Goal: Information Seeking & Learning: Learn about a topic

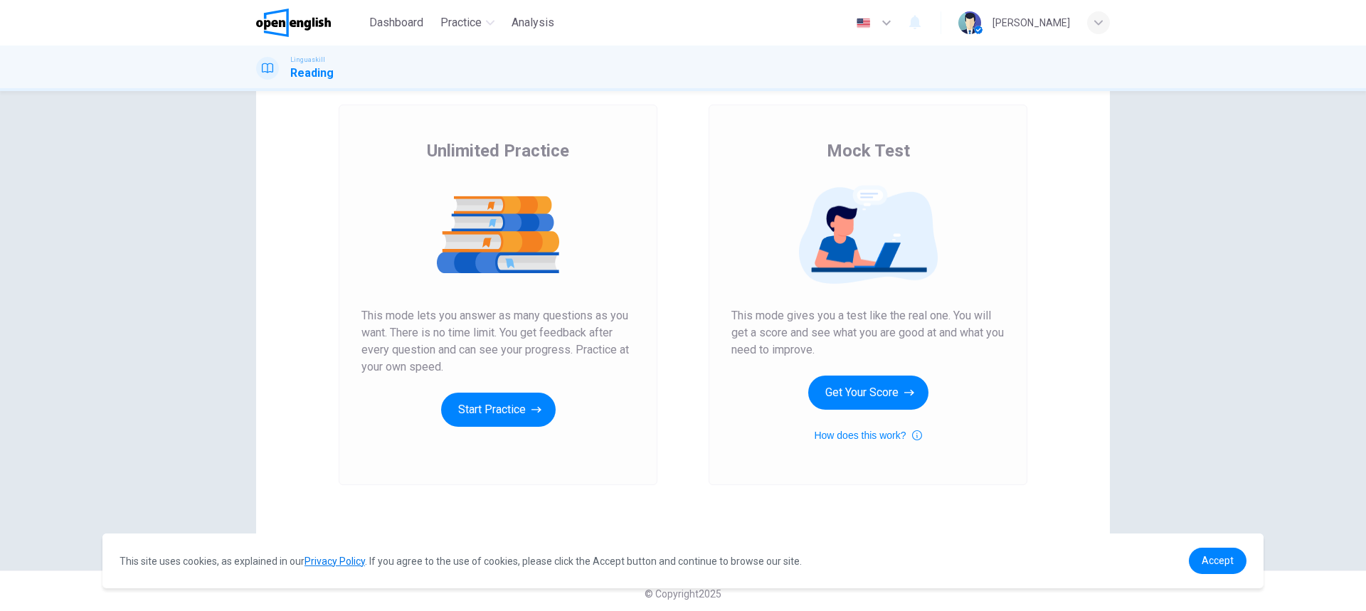
scroll to position [77, 0]
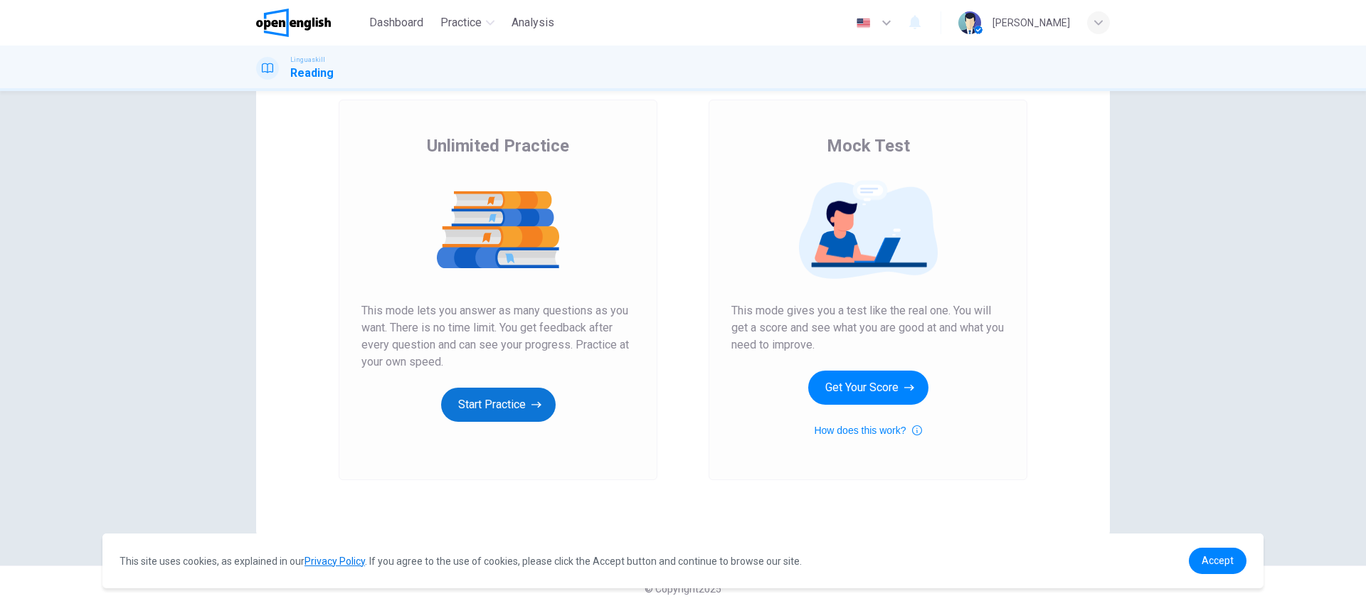
click at [502, 408] on button "Start Practice" at bounding box center [498, 405] width 115 height 34
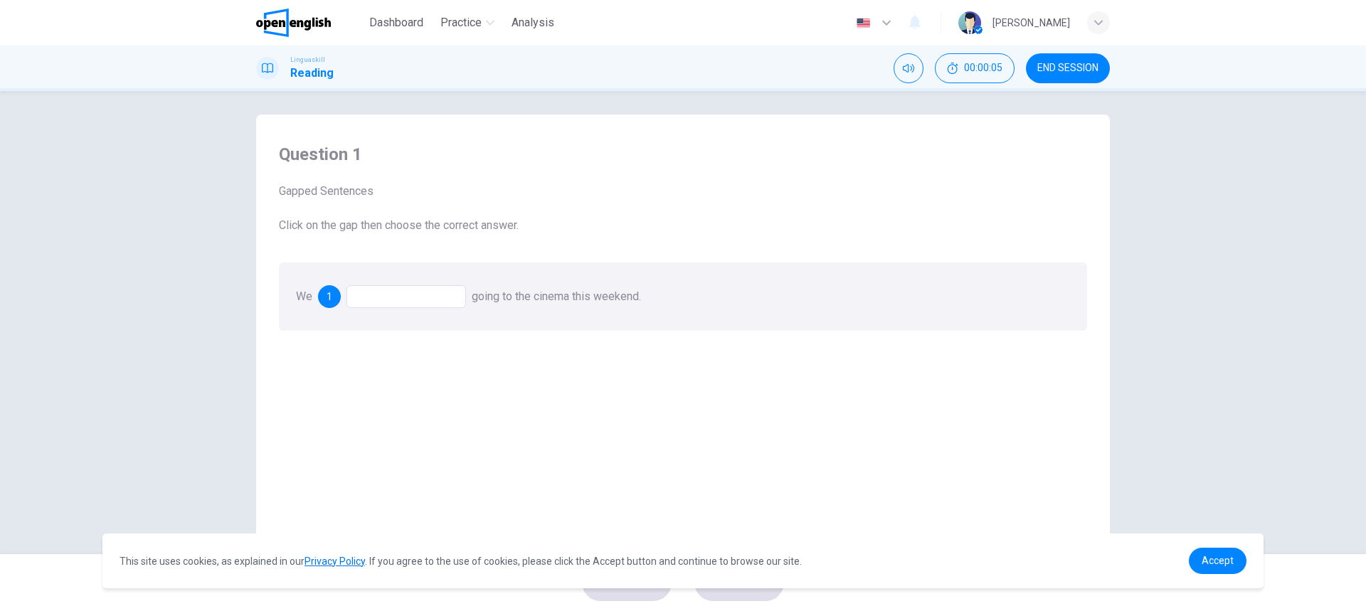
scroll to position [0, 0]
click at [400, 302] on div at bounding box center [405, 301] width 119 height 23
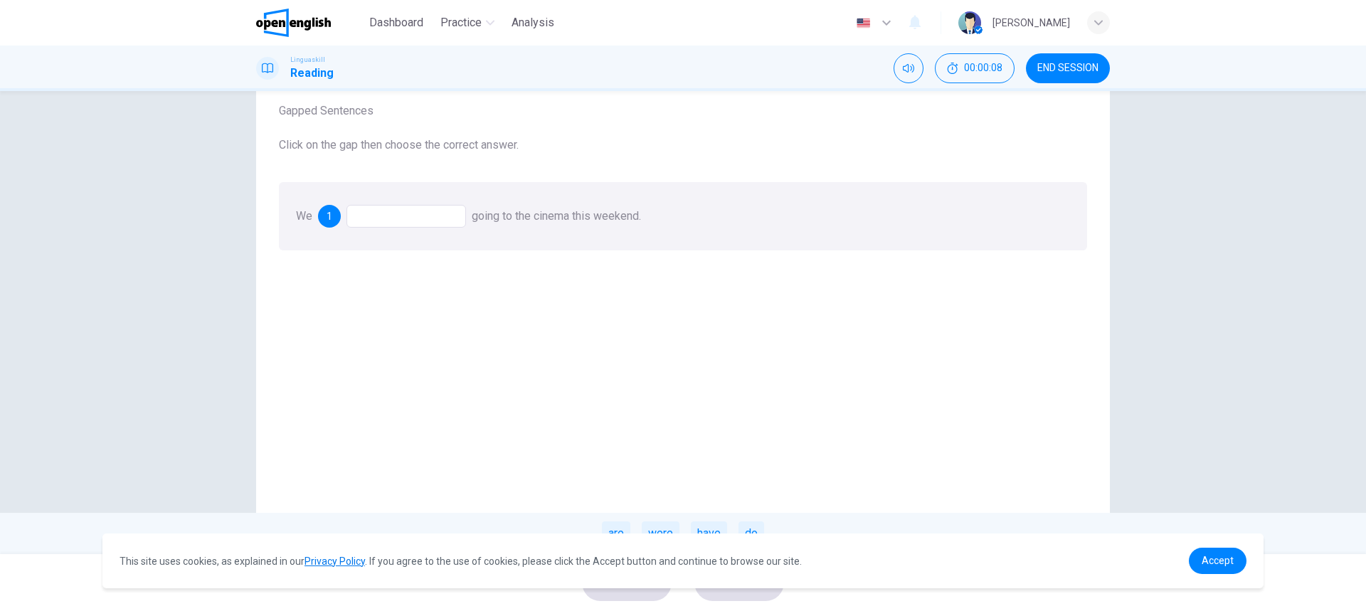
scroll to position [88, 0]
click at [1221, 562] on span "Accept" at bounding box center [1217, 560] width 32 height 11
click at [1208, 568] on link "Accept" at bounding box center [1217, 561] width 58 height 26
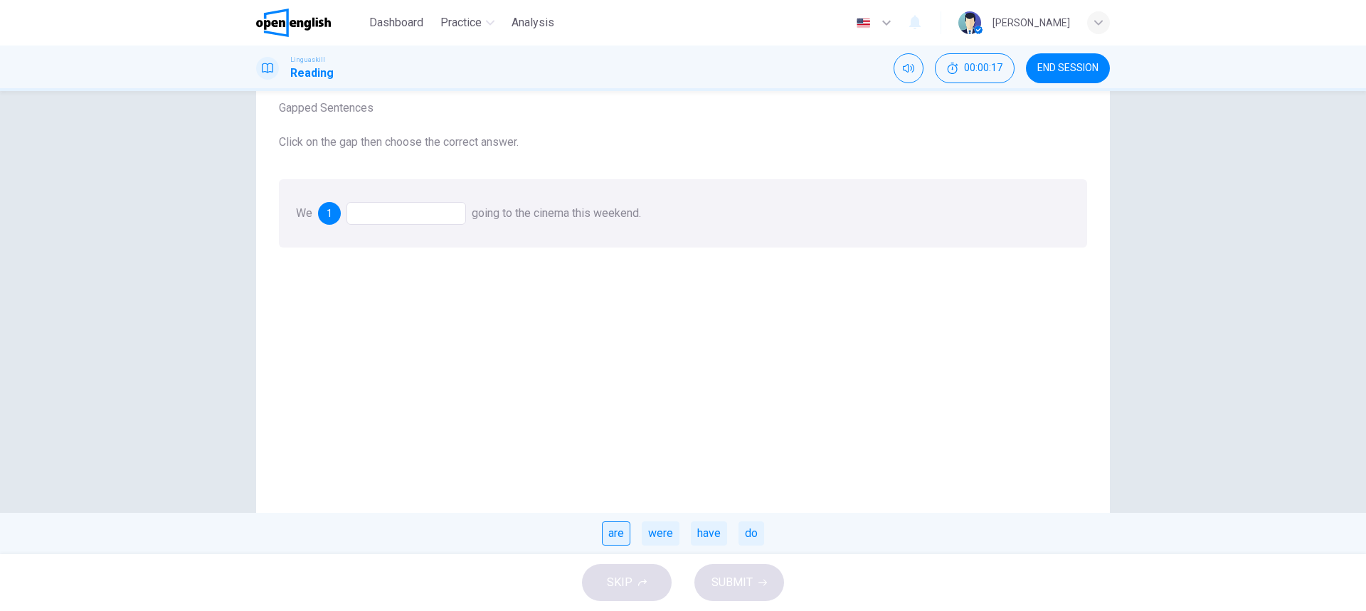
click at [614, 538] on div "are" at bounding box center [616, 533] width 28 height 24
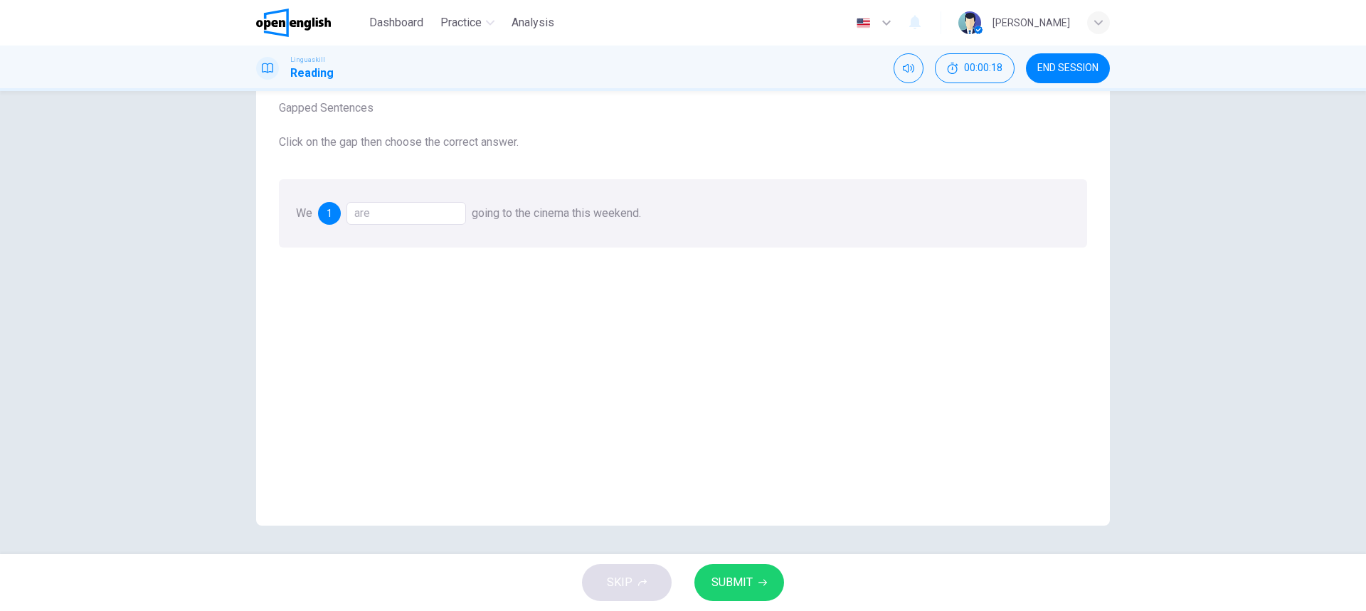
click at [717, 575] on span "SUBMIT" at bounding box center [731, 583] width 41 height 20
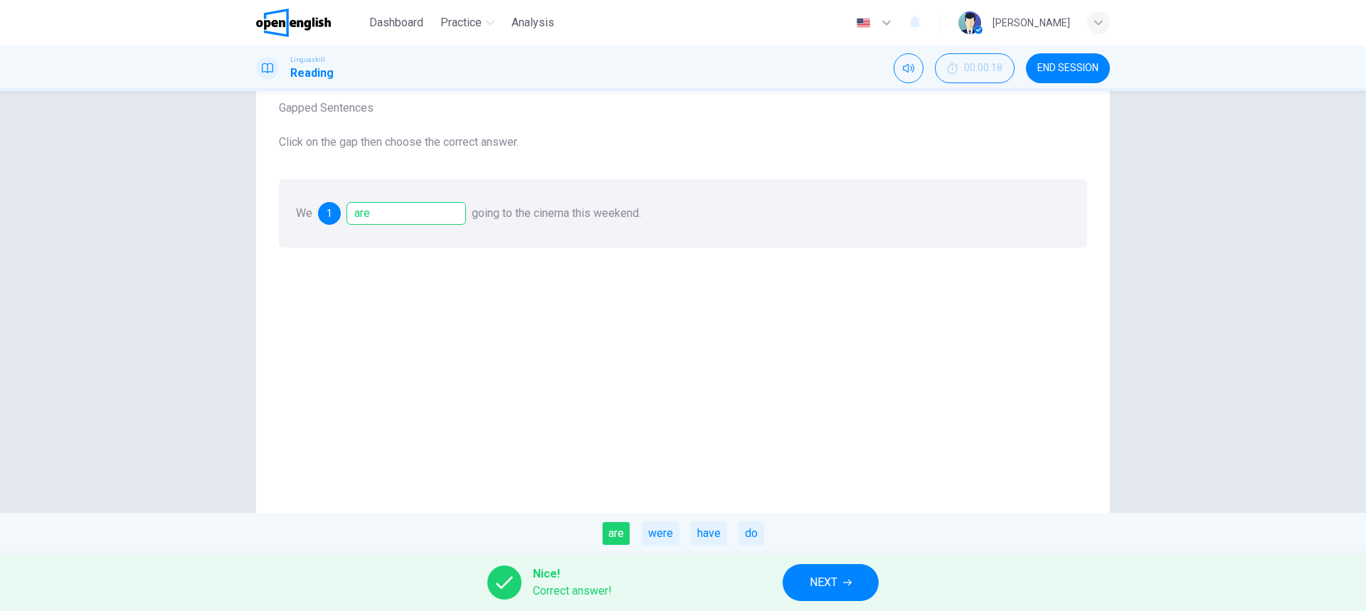
click at [843, 584] on button "NEXT" at bounding box center [830, 582] width 96 height 37
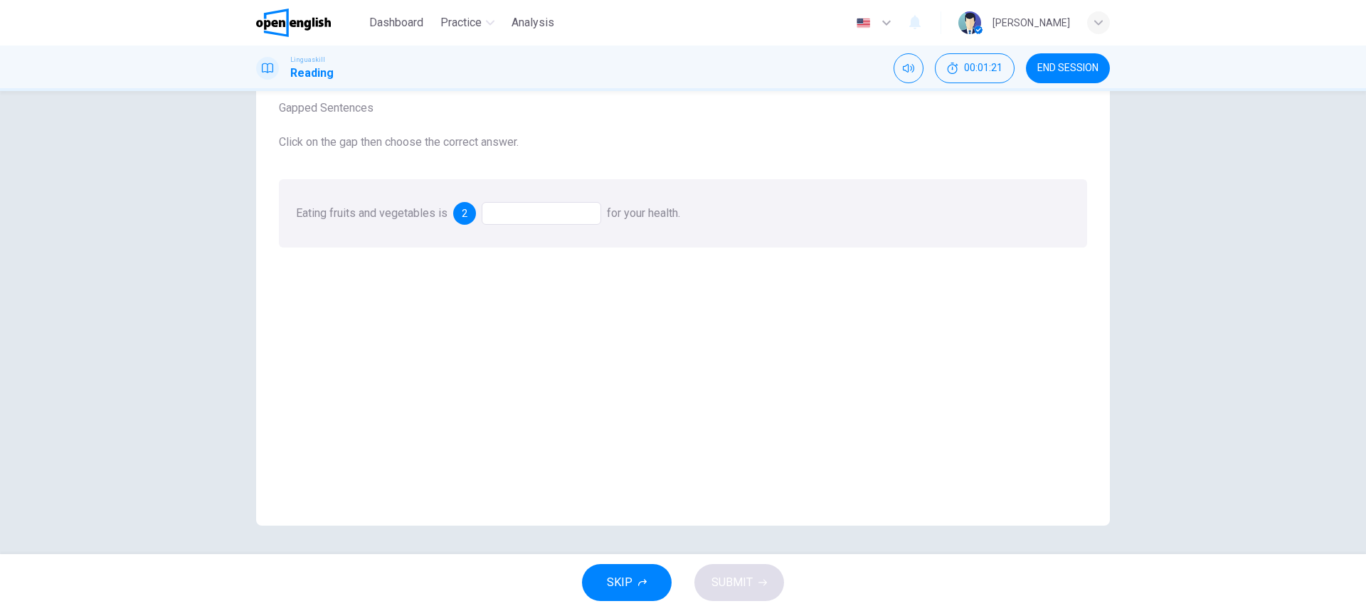
click at [528, 218] on div at bounding box center [540, 213] width 119 height 23
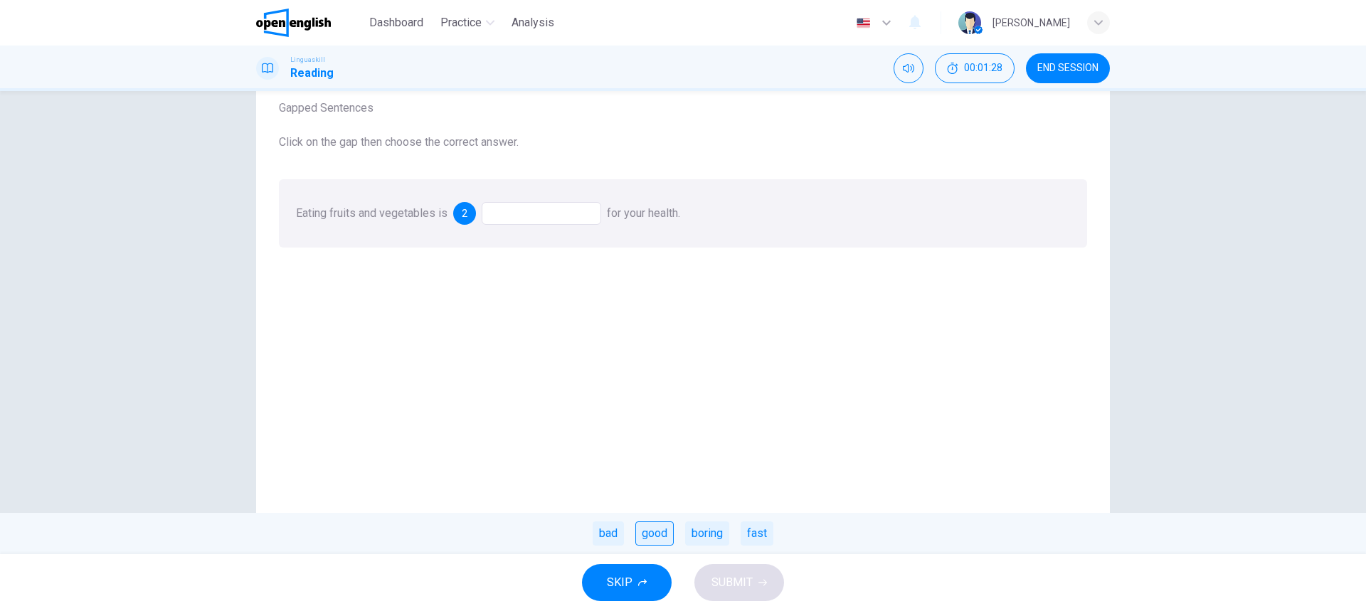
click at [651, 536] on div "good" at bounding box center [654, 533] width 38 height 24
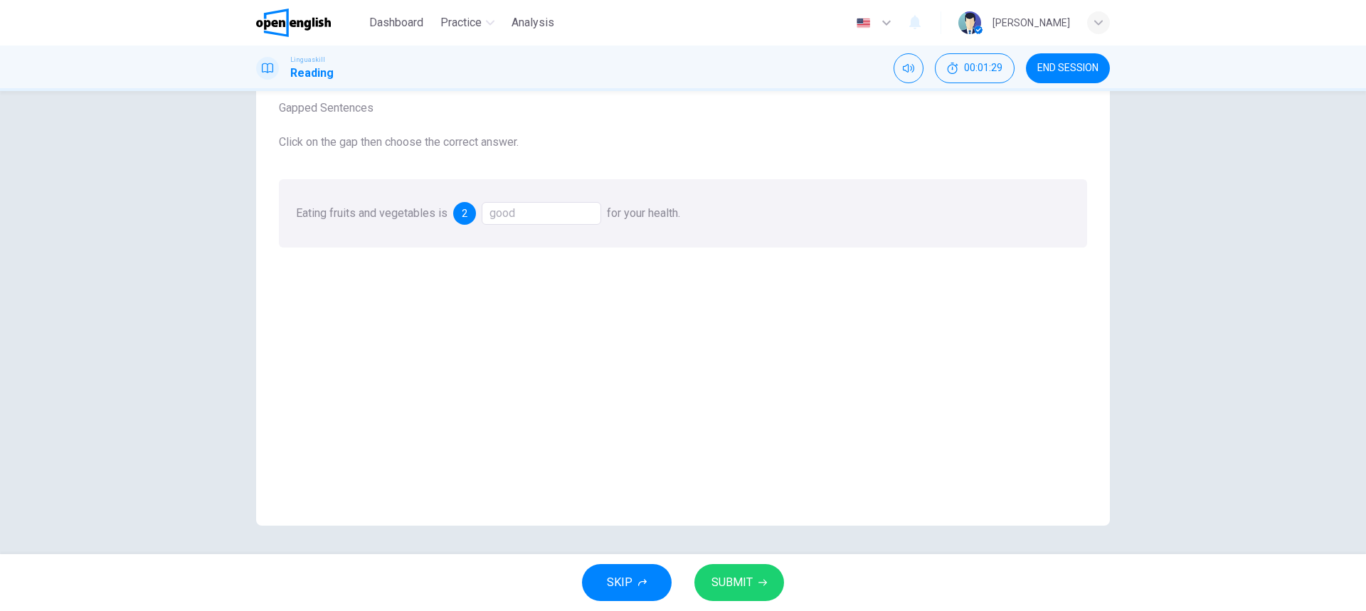
click at [746, 588] on span "SUBMIT" at bounding box center [731, 583] width 41 height 20
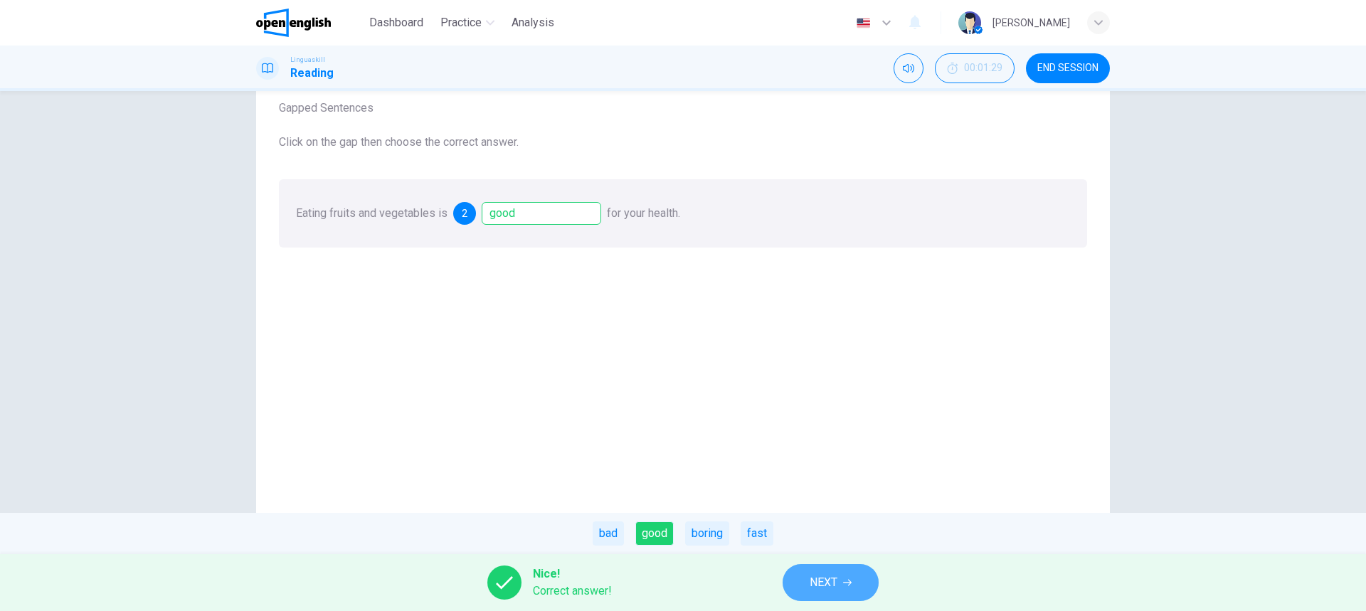
click at [853, 582] on button "NEXT" at bounding box center [830, 582] width 96 height 37
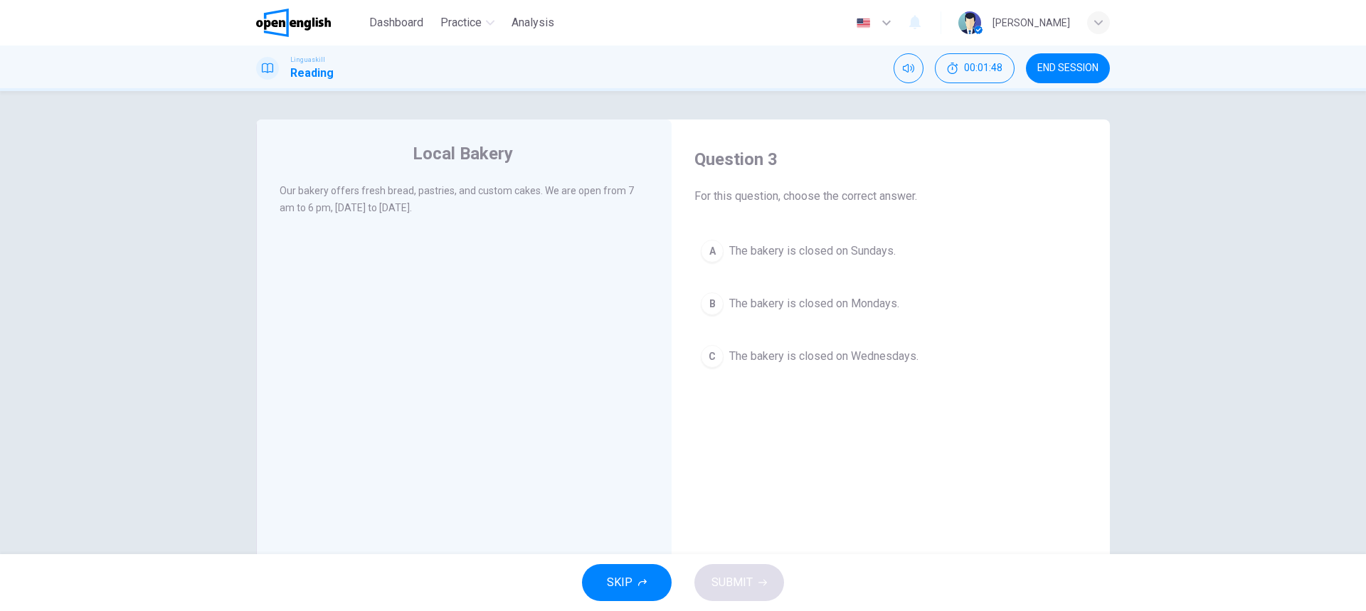
click at [707, 255] on div "A" at bounding box center [712, 251] width 23 height 23
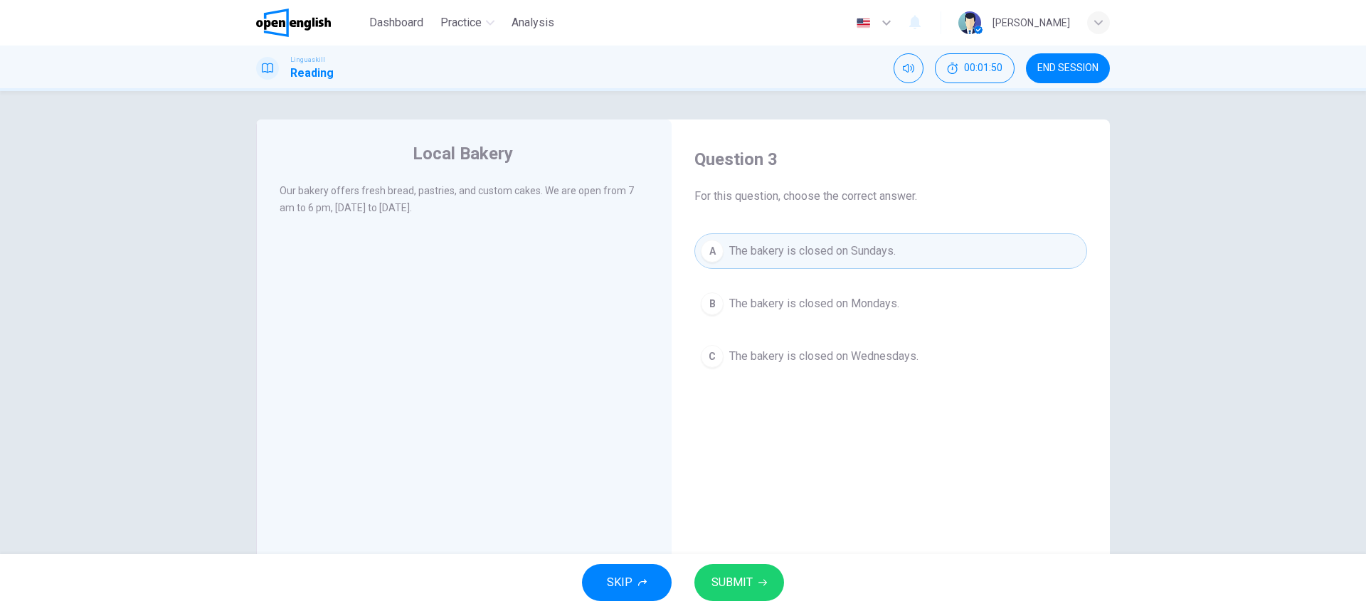
click at [720, 581] on span "SUBMIT" at bounding box center [731, 583] width 41 height 20
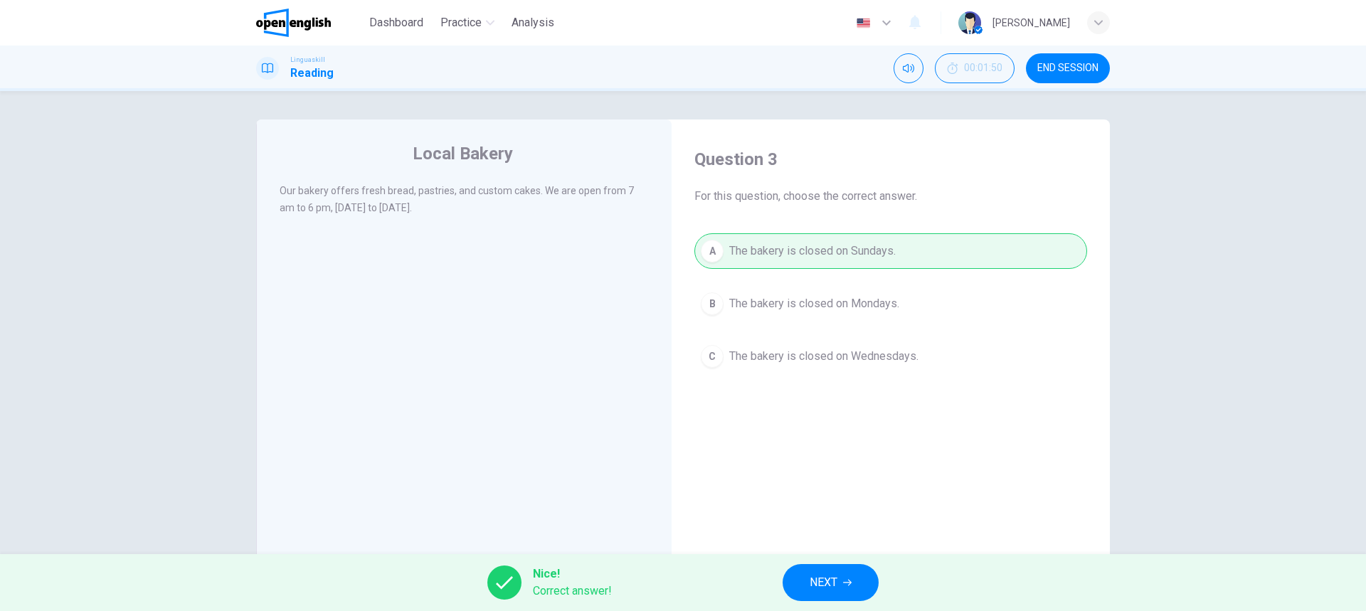
click at [834, 579] on span "NEXT" at bounding box center [823, 583] width 28 height 20
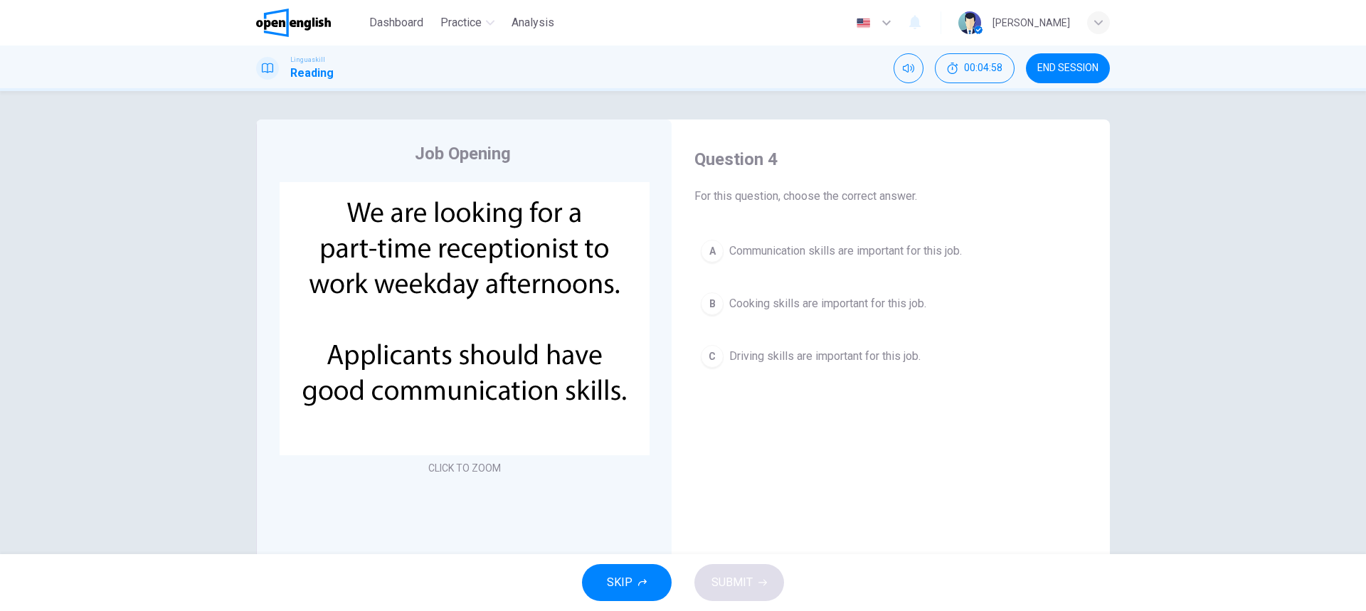
click at [713, 358] on div "C" at bounding box center [712, 356] width 23 height 23
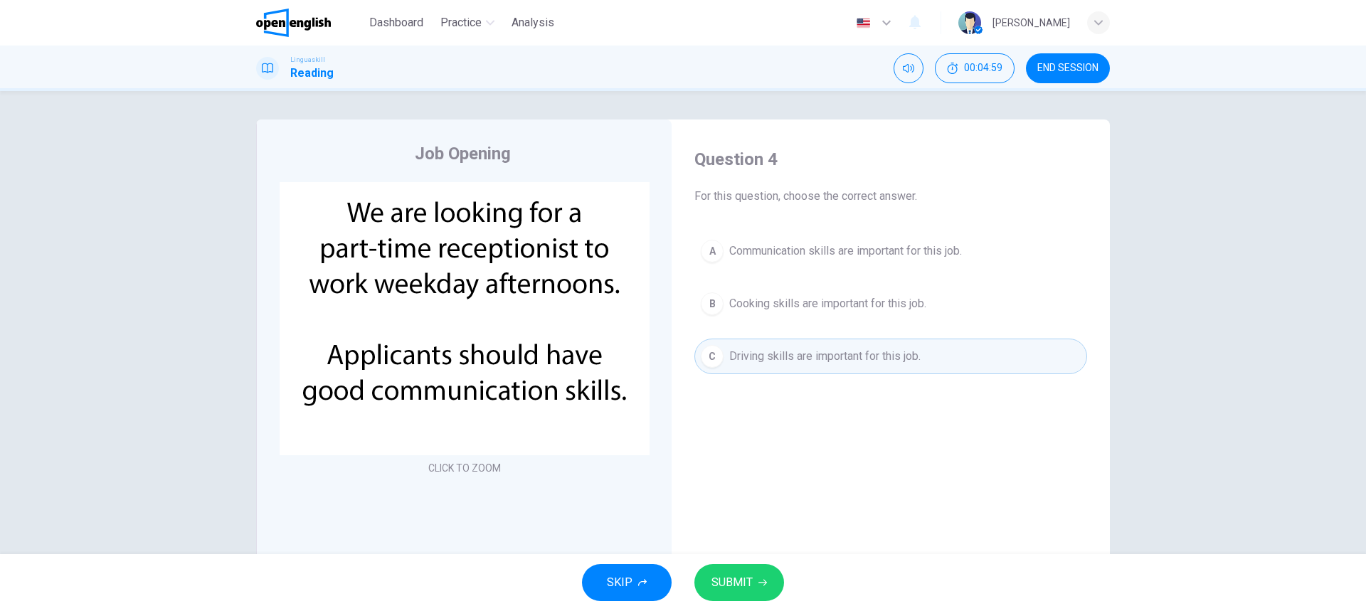
click at [750, 581] on span "SUBMIT" at bounding box center [731, 583] width 41 height 20
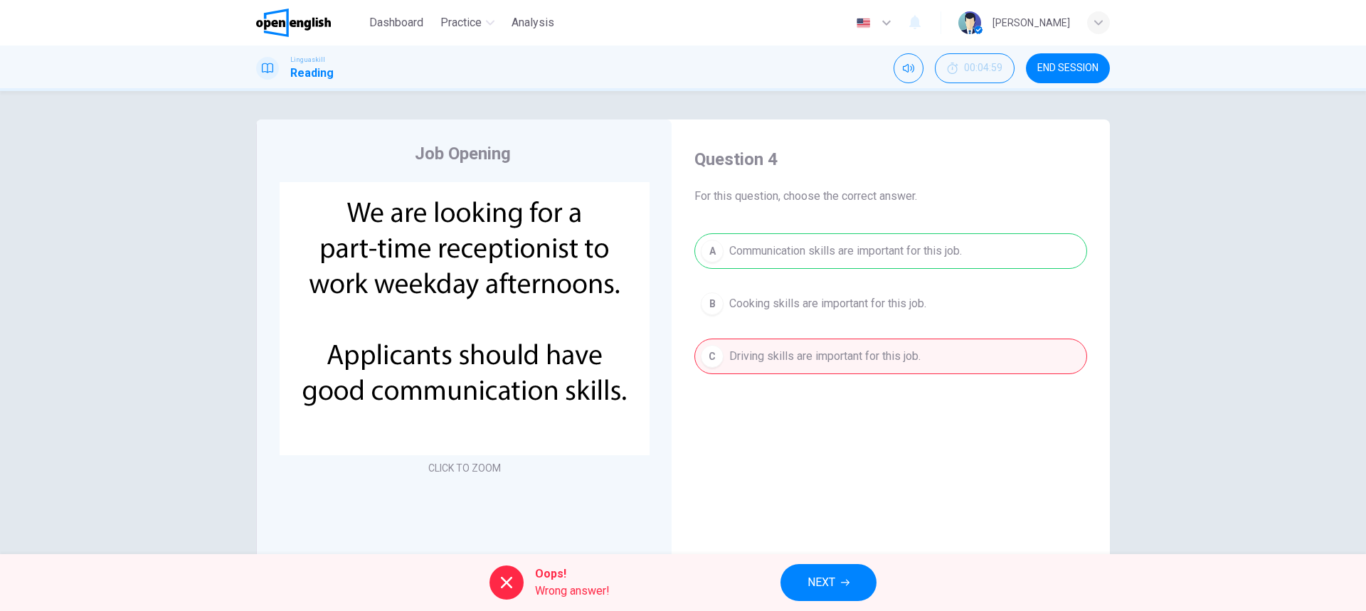
click at [823, 582] on span "NEXT" at bounding box center [821, 583] width 28 height 20
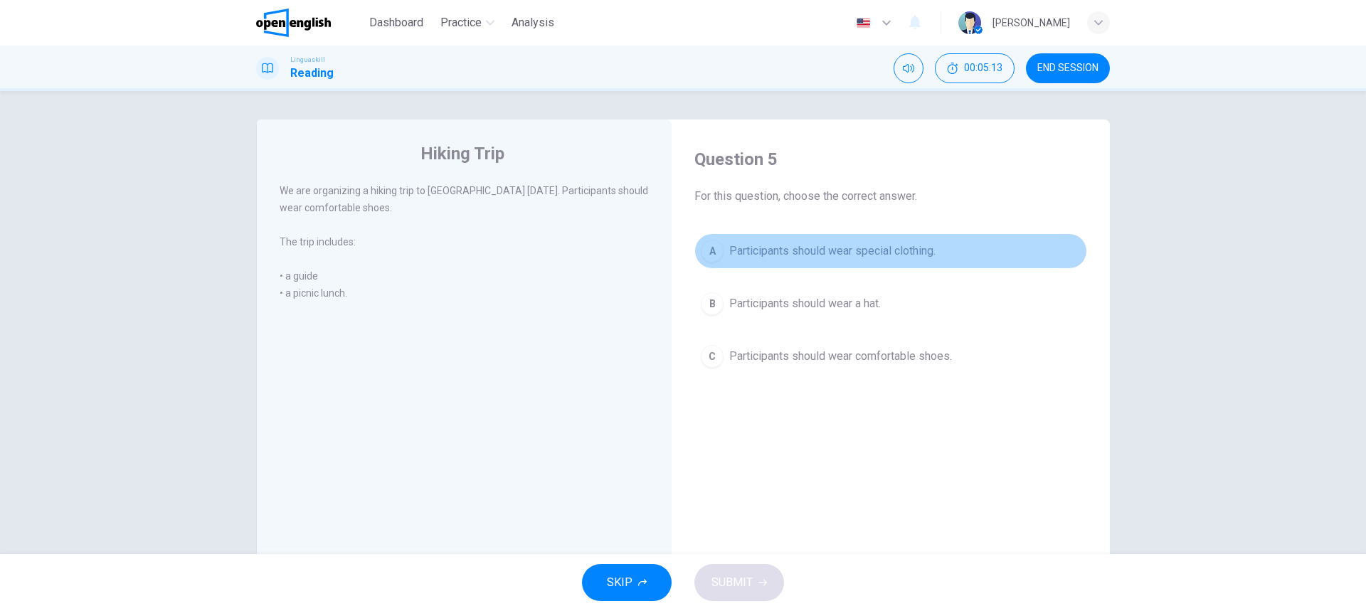
click at [709, 245] on div "A" at bounding box center [712, 251] width 23 height 23
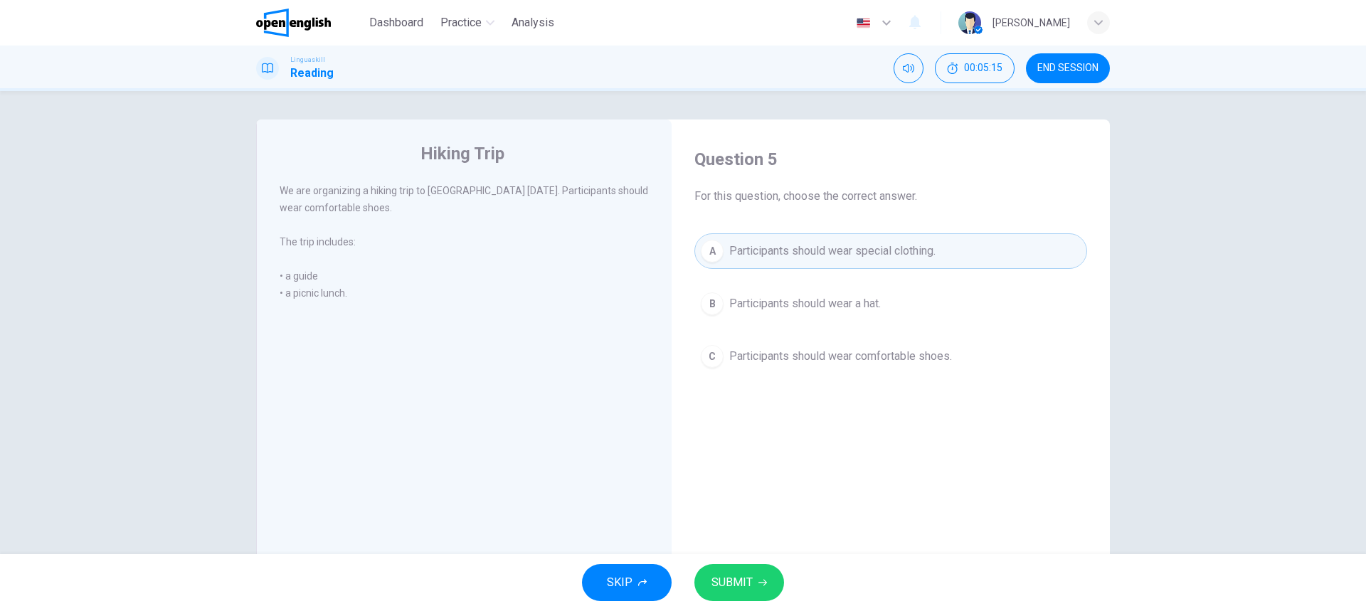
click at [743, 591] on span "SUBMIT" at bounding box center [731, 583] width 41 height 20
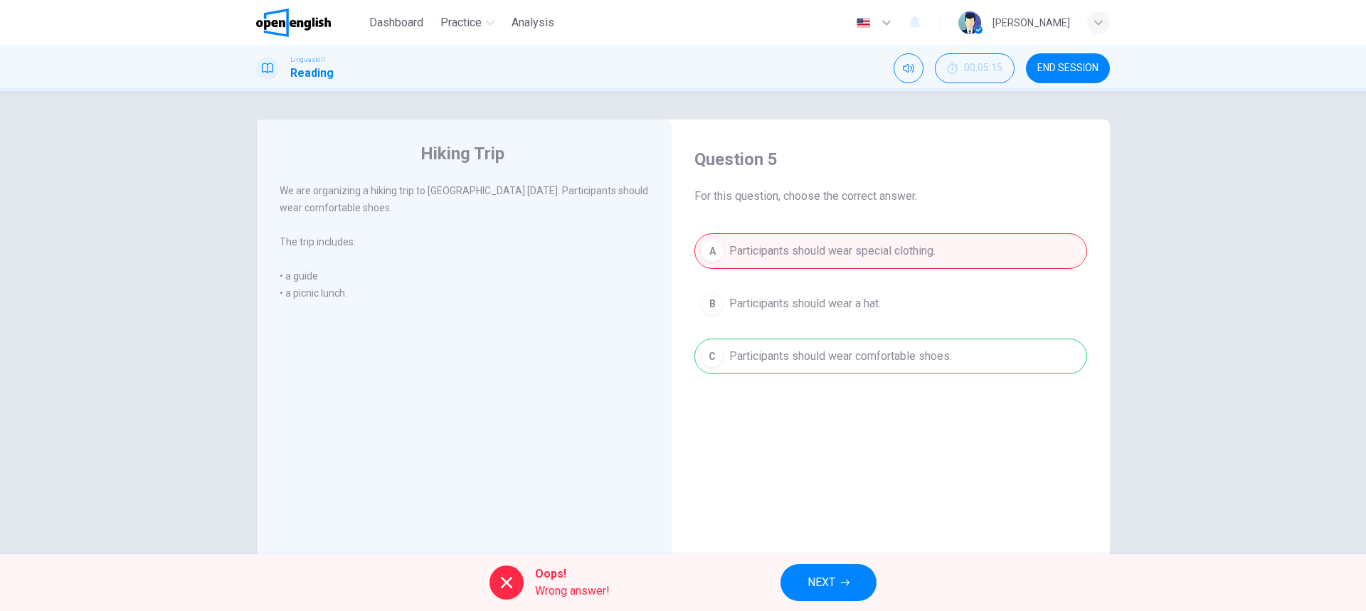
click at [844, 575] on button "NEXT" at bounding box center [828, 582] width 96 height 37
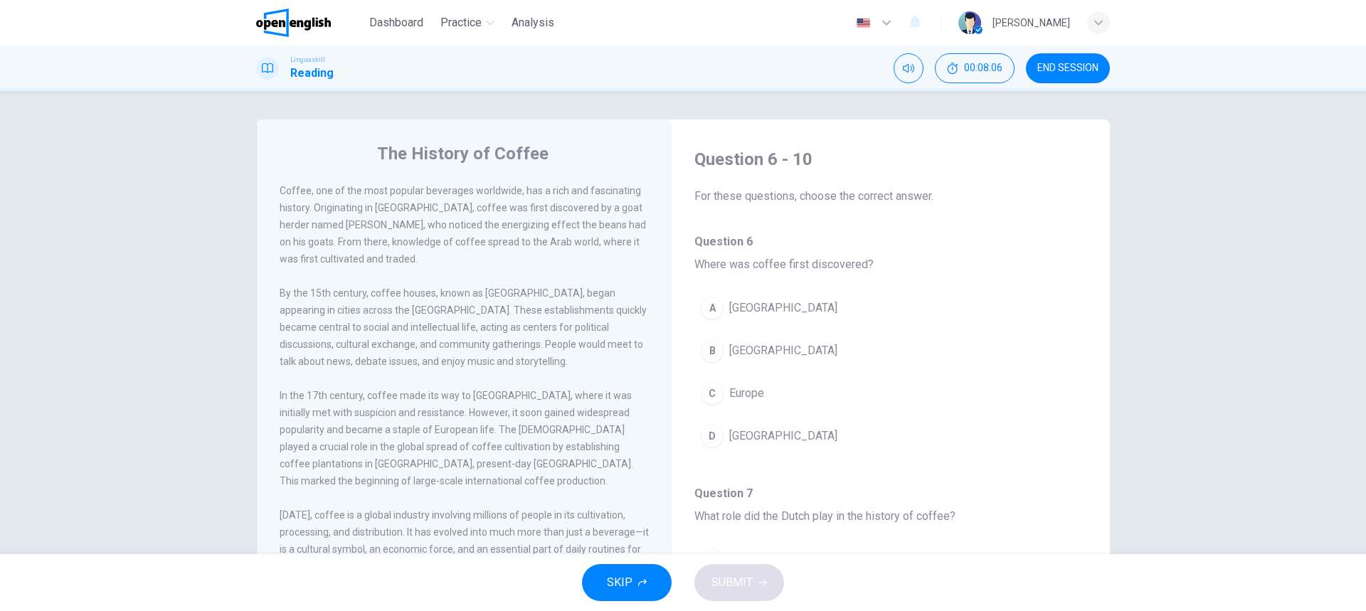
click at [705, 348] on div "B" at bounding box center [712, 350] width 23 height 23
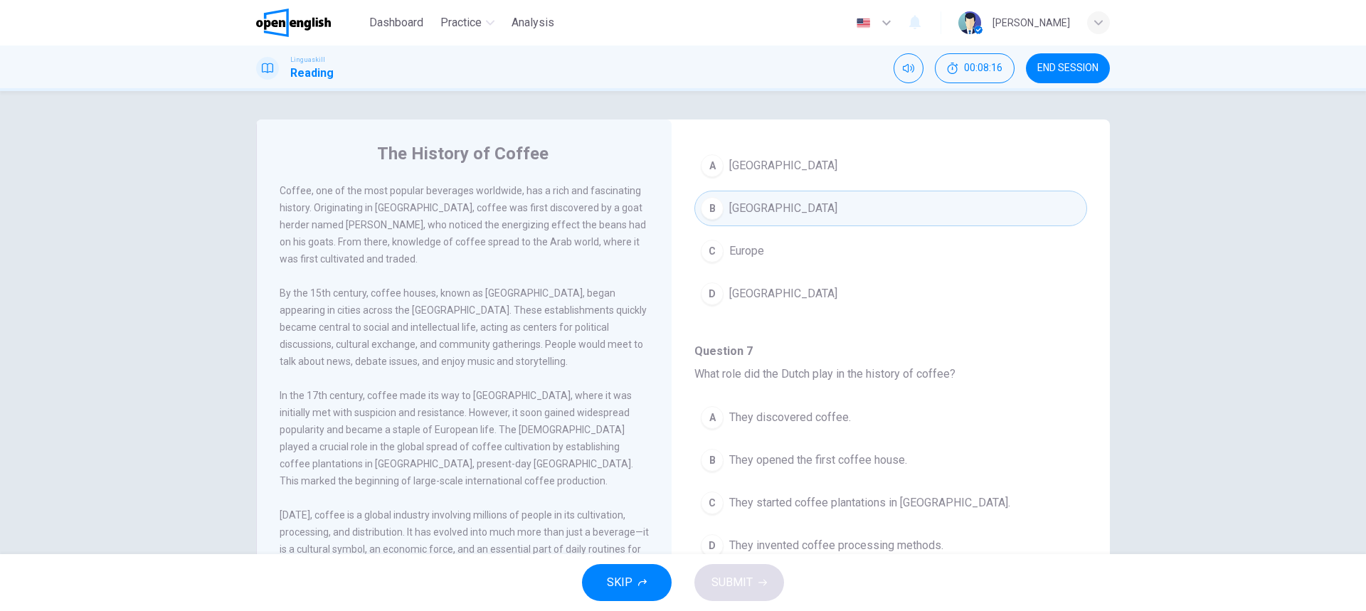
scroll to position [213, 0]
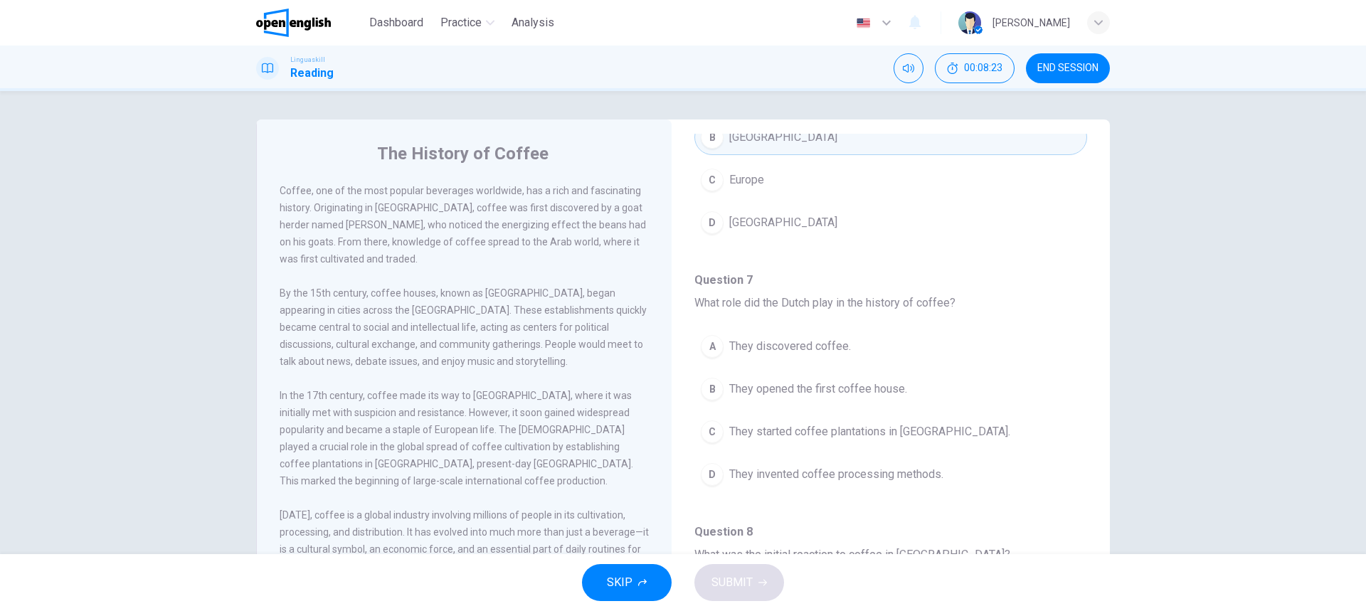
click at [714, 430] on div "C" at bounding box center [712, 431] width 23 height 23
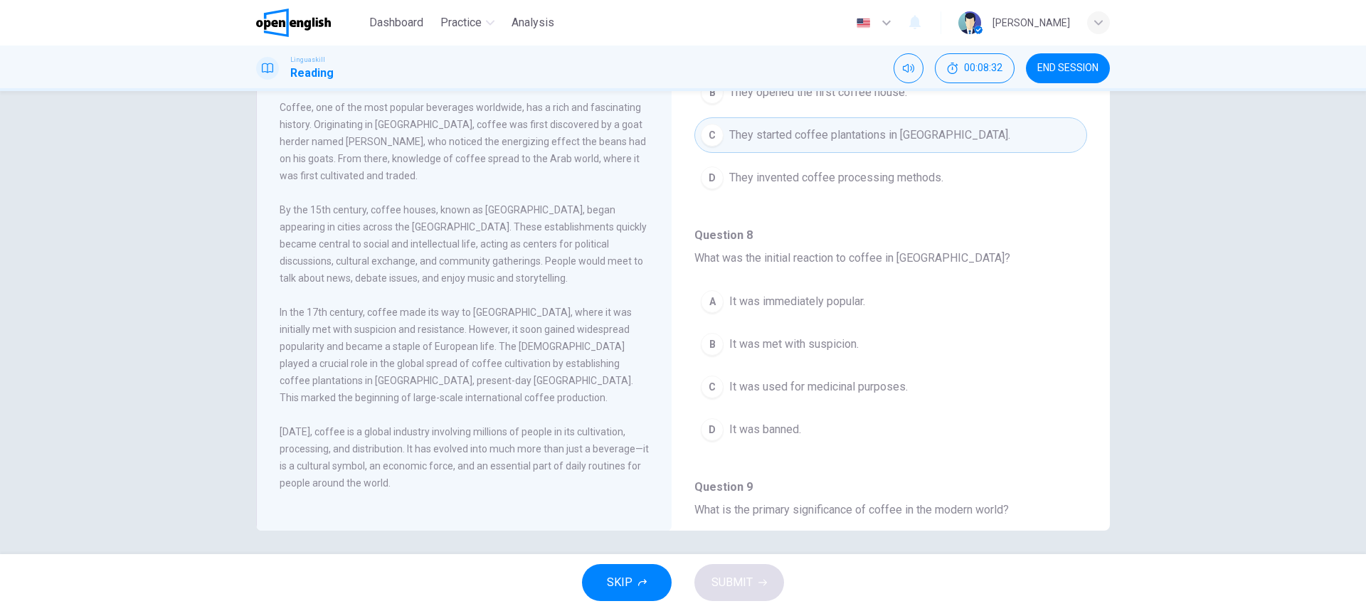
scroll to position [88, 0]
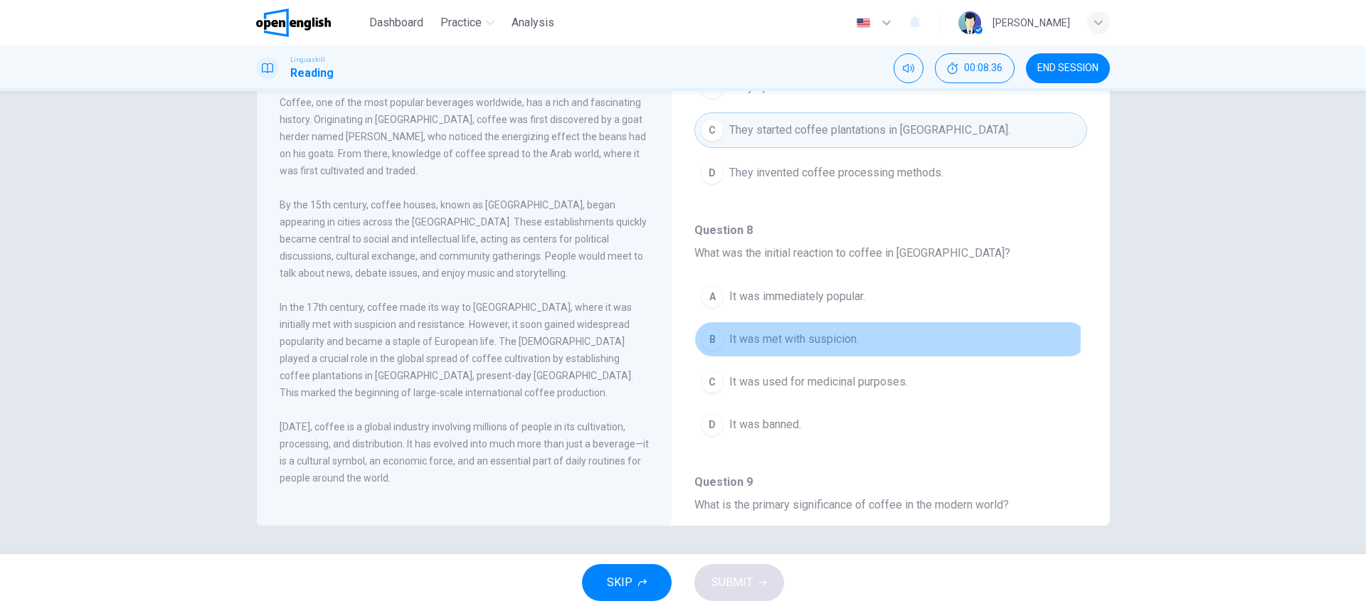
click at [701, 337] on div "B" at bounding box center [712, 339] width 23 height 23
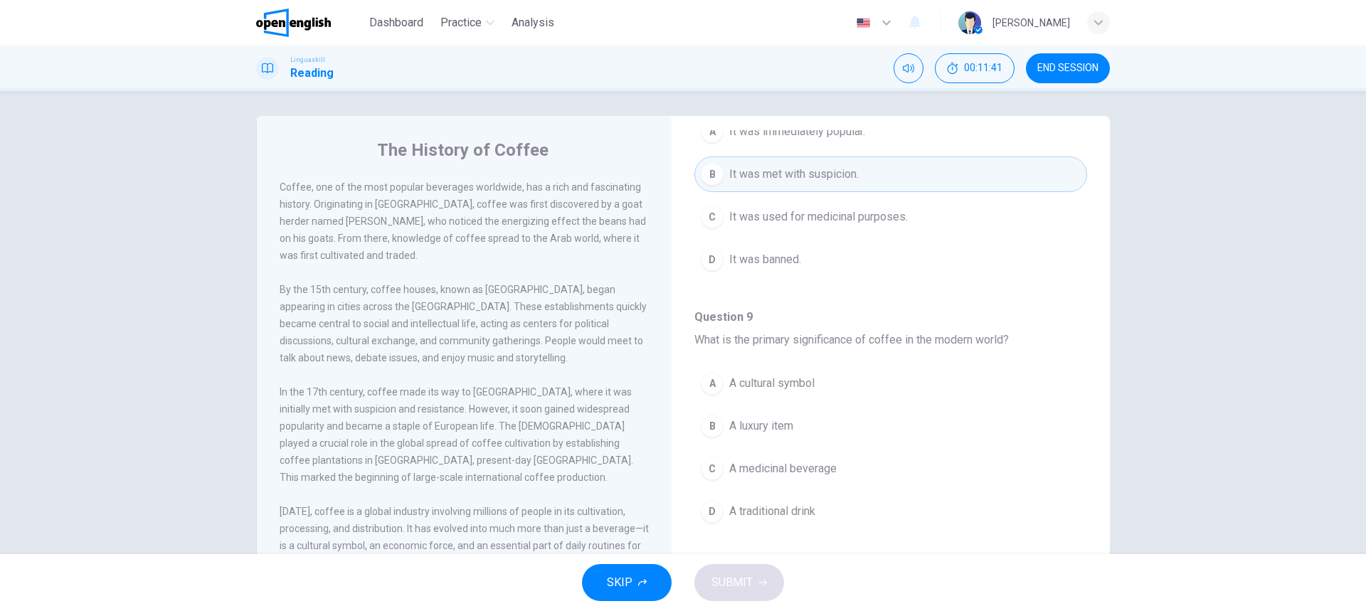
scroll to position [0, 0]
click at [479, 320] on span "By the 15th century, coffee houses, known as [GEOGRAPHIC_DATA], began appearing…" at bounding box center [463, 327] width 367 height 80
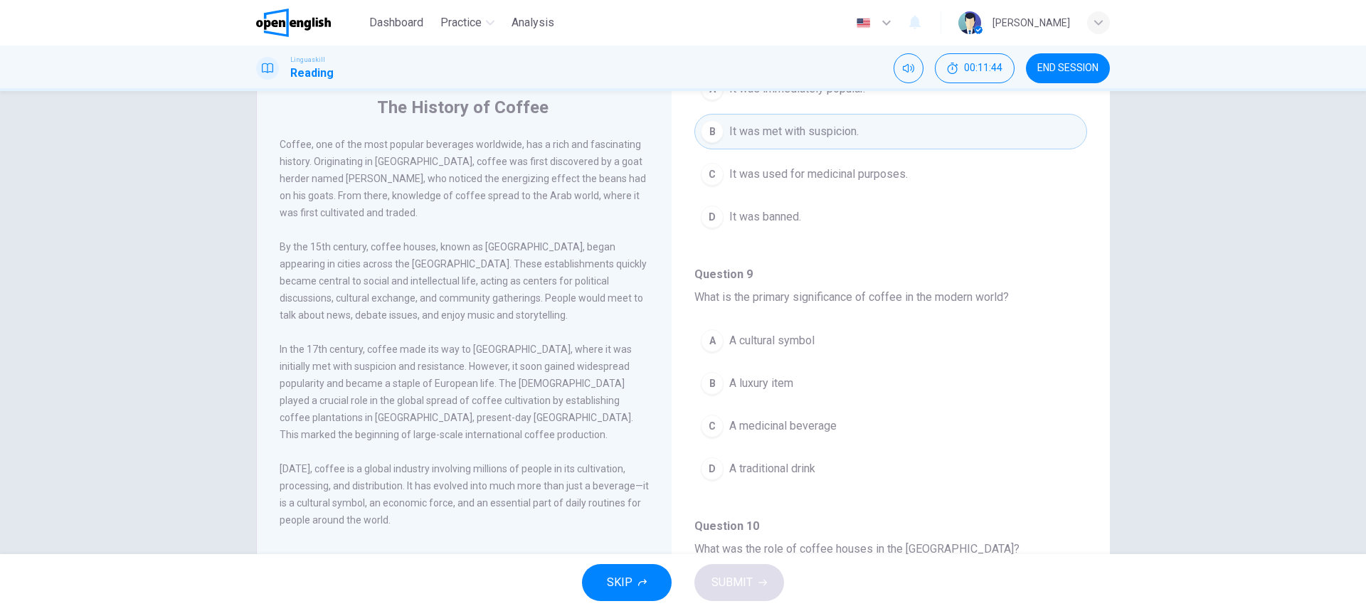
scroll to position [71, 0]
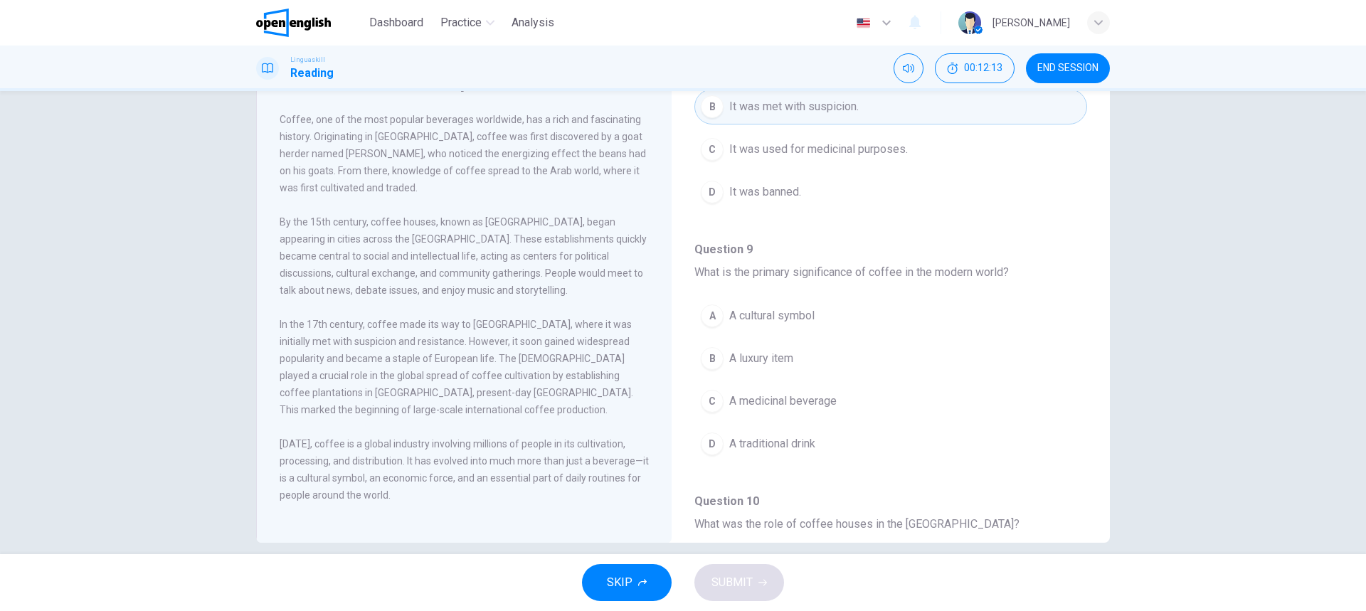
click at [711, 445] on div "D" at bounding box center [712, 443] width 23 height 23
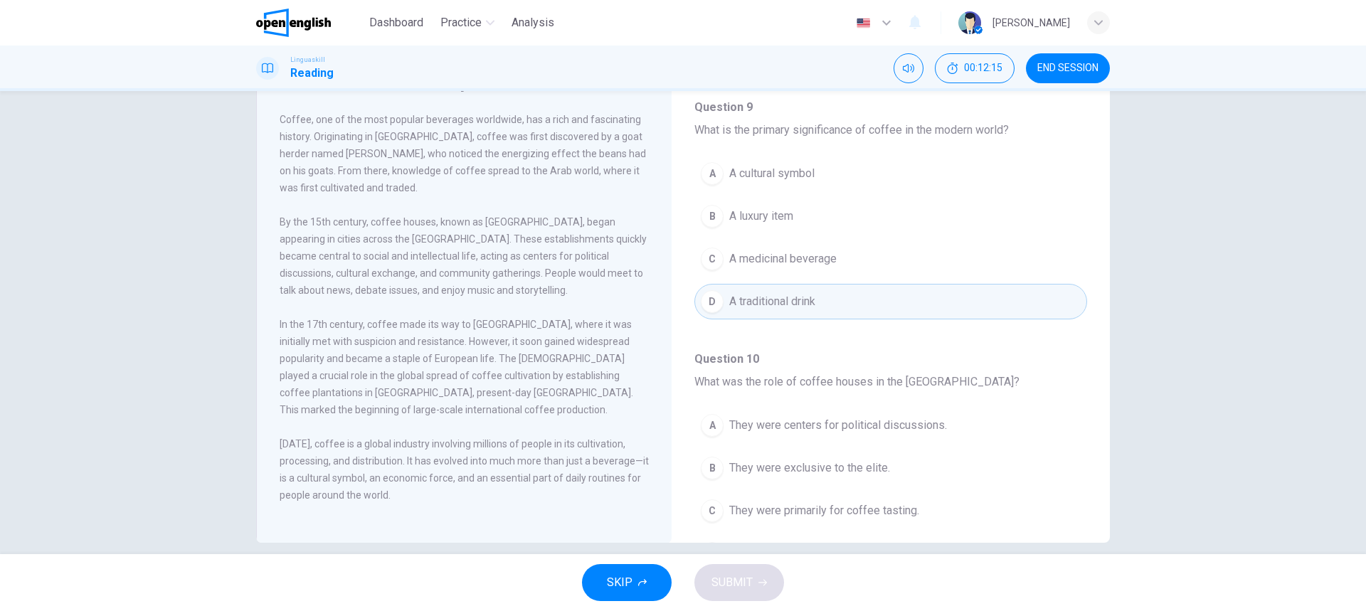
scroll to position [890, 0]
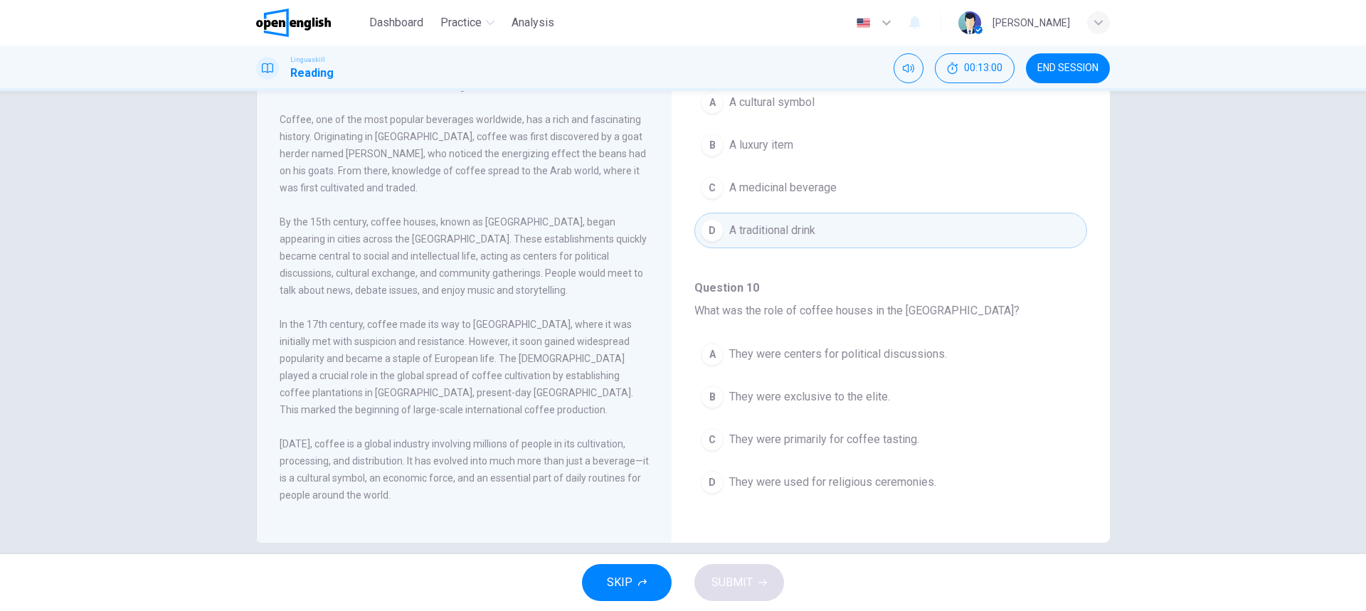
drag, startPoint x: 708, startPoint y: 351, endPoint x: 932, endPoint y: 373, distance: 225.1
click at [708, 351] on div "A" at bounding box center [712, 354] width 23 height 23
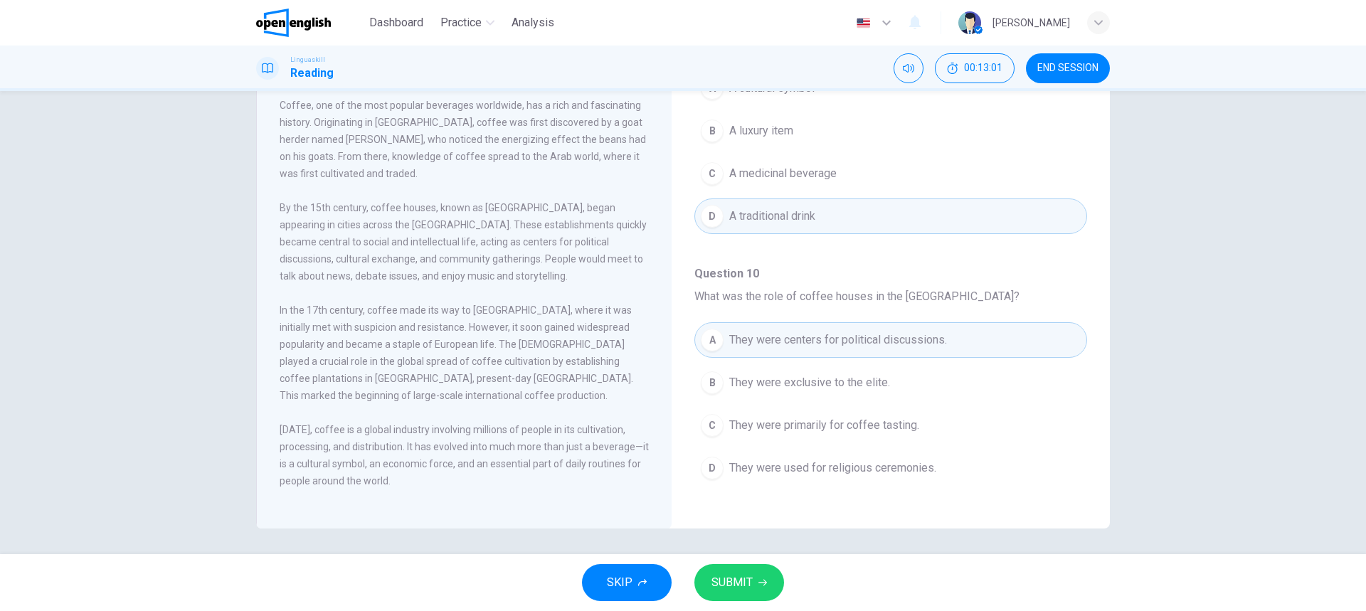
scroll to position [88, 0]
click at [736, 590] on span "SUBMIT" at bounding box center [731, 583] width 41 height 20
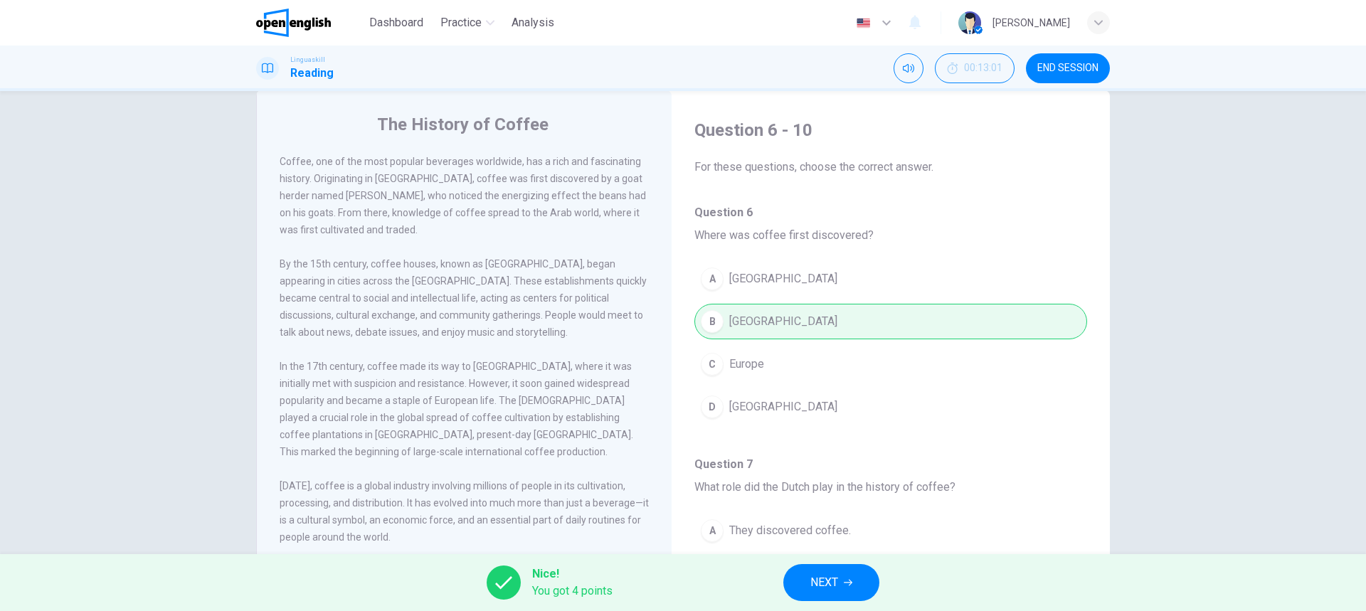
scroll to position [0, 0]
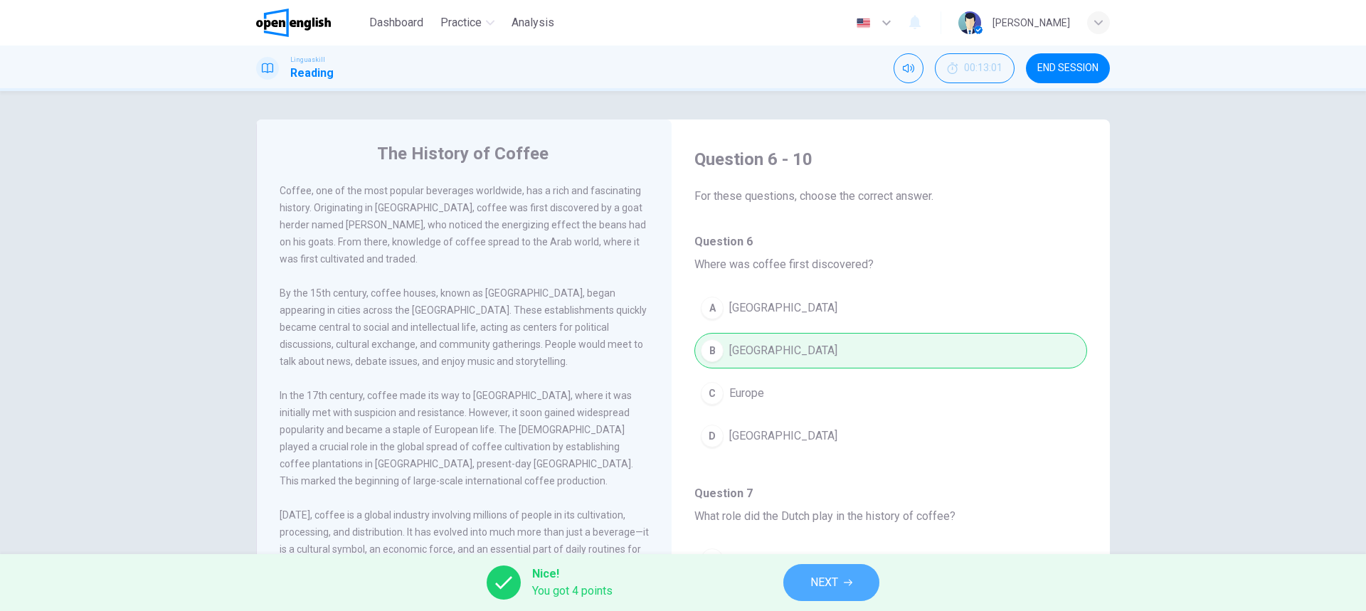
click at [845, 576] on button "NEXT" at bounding box center [831, 582] width 96 height 37
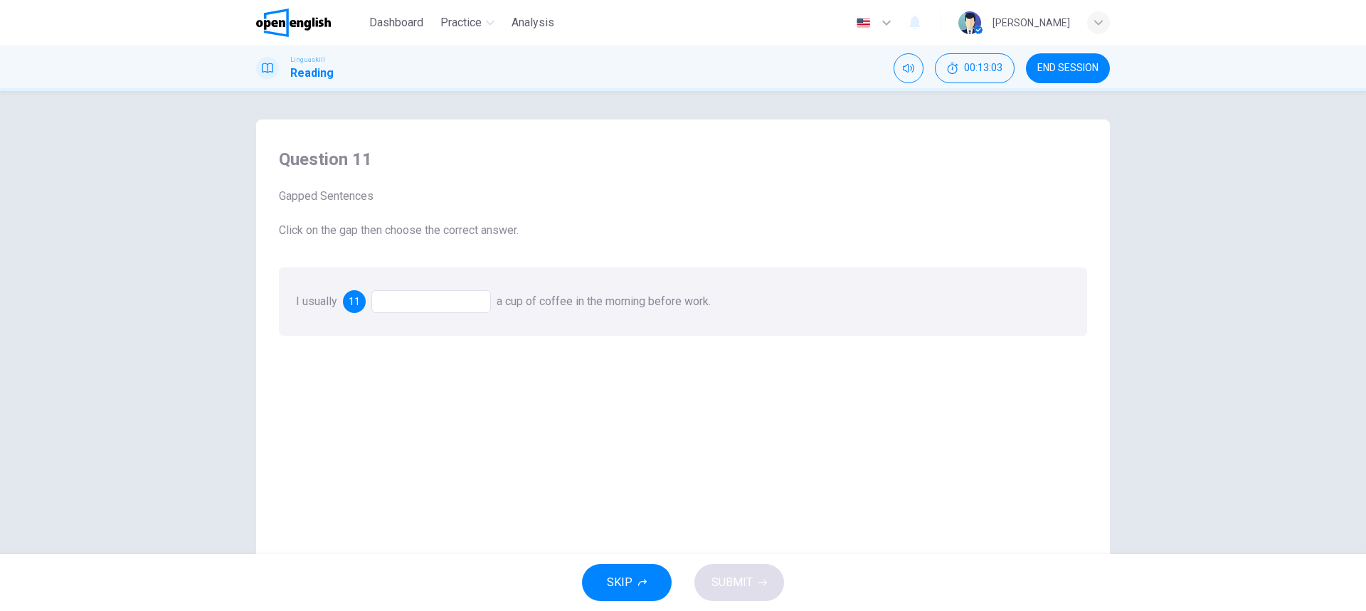
click at [442, 302] on div at bounding box center [430, 301] width 119 height 23
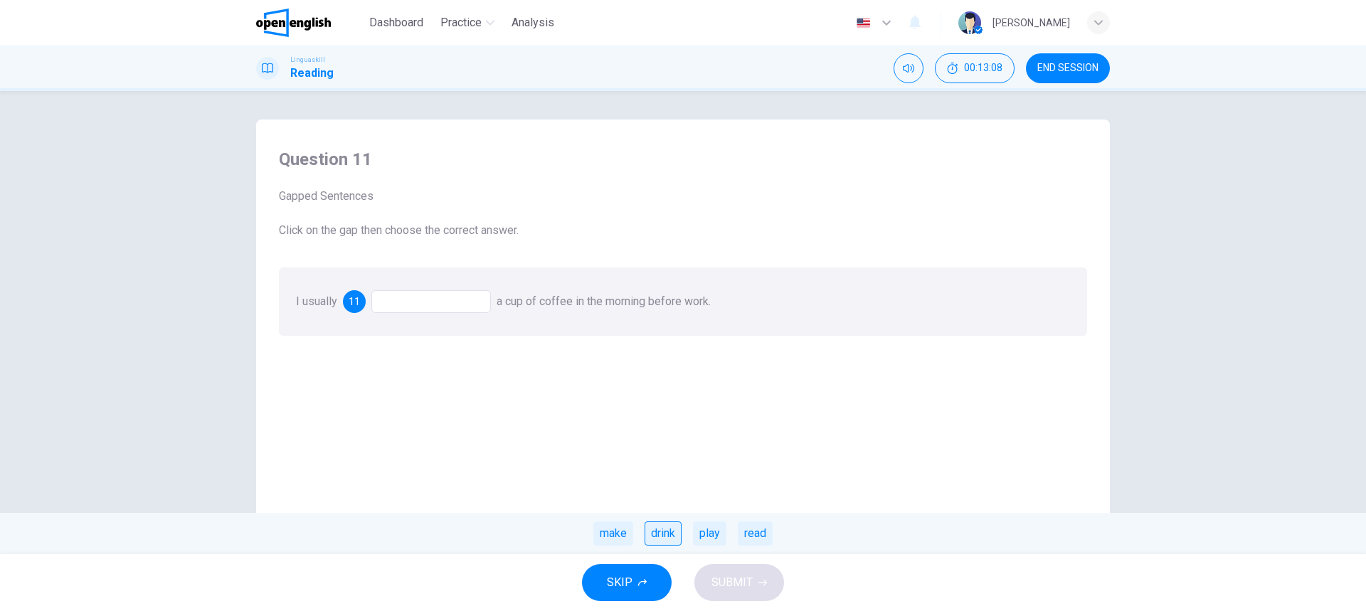
click at [661, 533] on div "drink" at bounding box center [662, 533] width 37 height 24
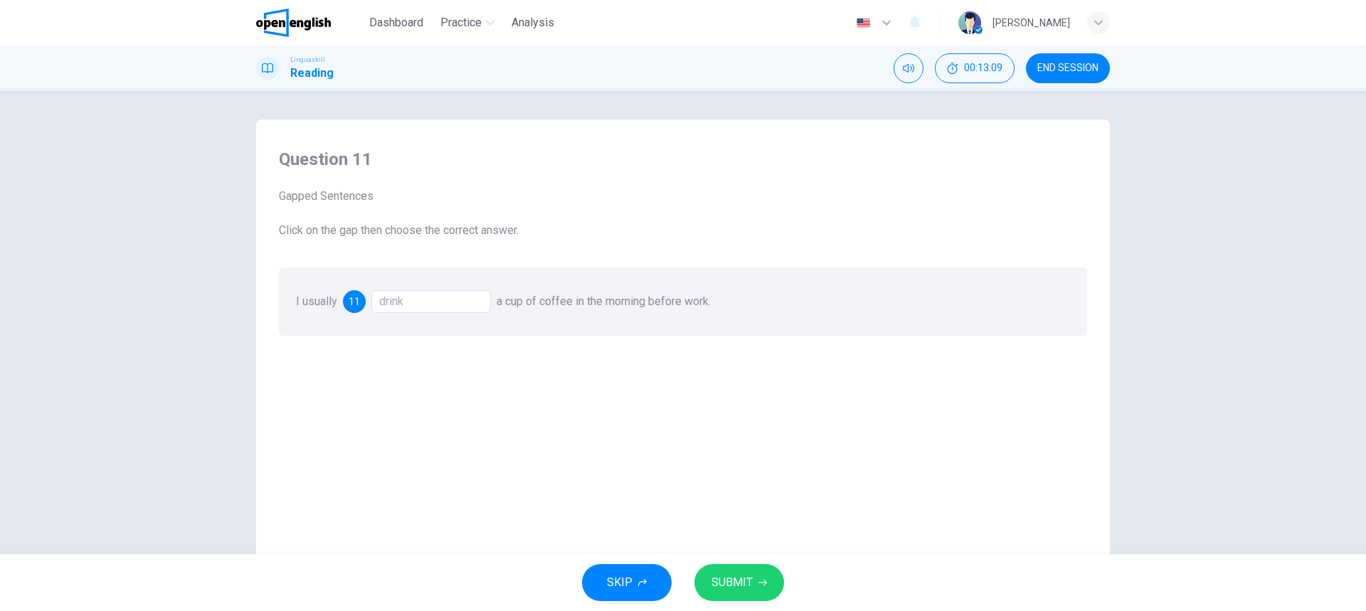
click at [747, 569] on button "SUBMIT" at bounding box center [739, 582] width 90 height 37
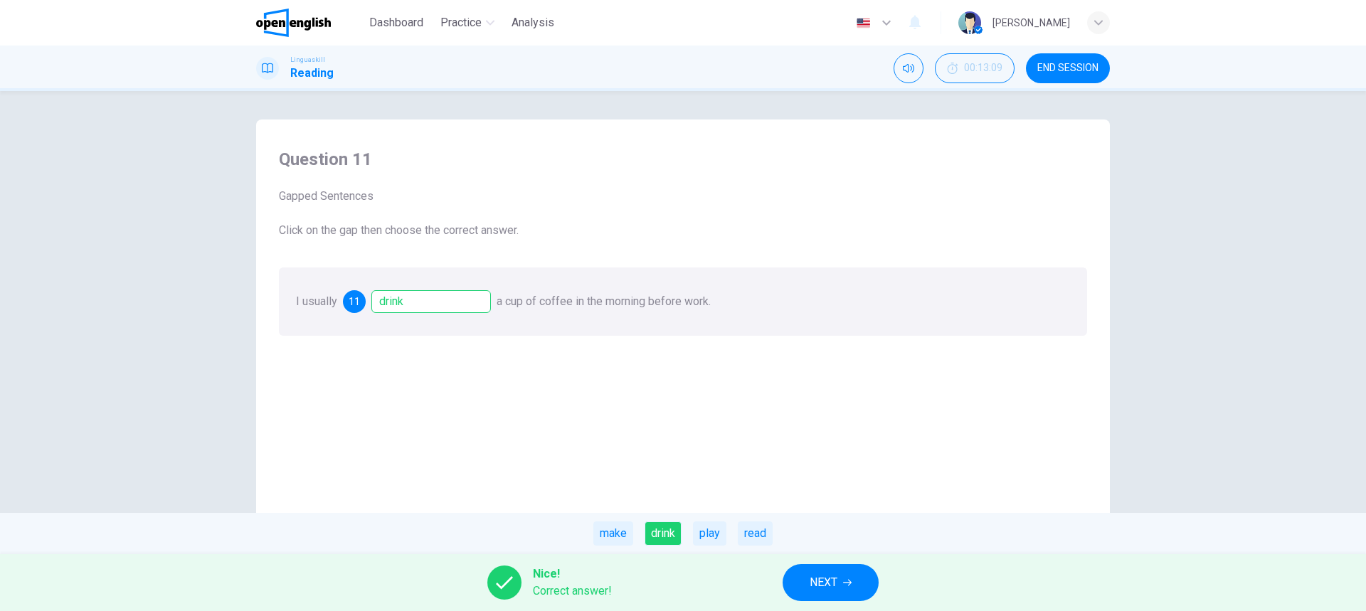
click at [824, 577] on span "NEXT" at bounding box center [823, 583] width 28 height 20
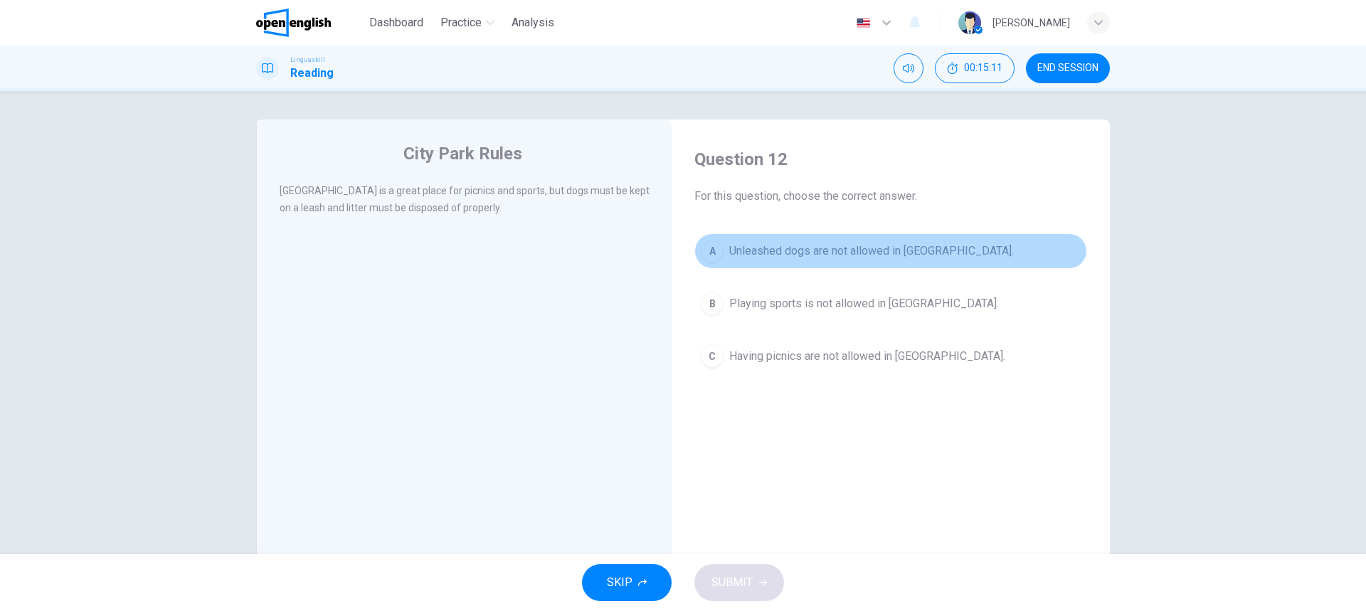
click at [706, 252] on div "A" at bounding box center [712, 251] width 23 height 23
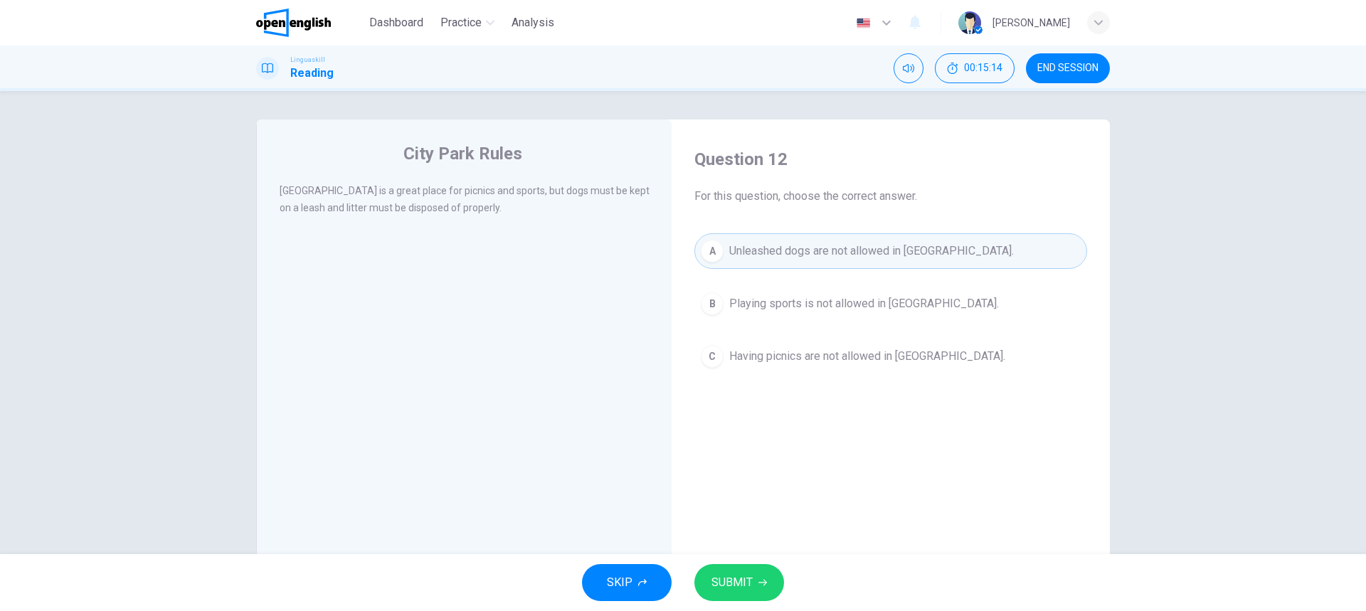
click at [728, 594] on button "SUBMIT" at bounding box center [739, 582] width 90 height 37
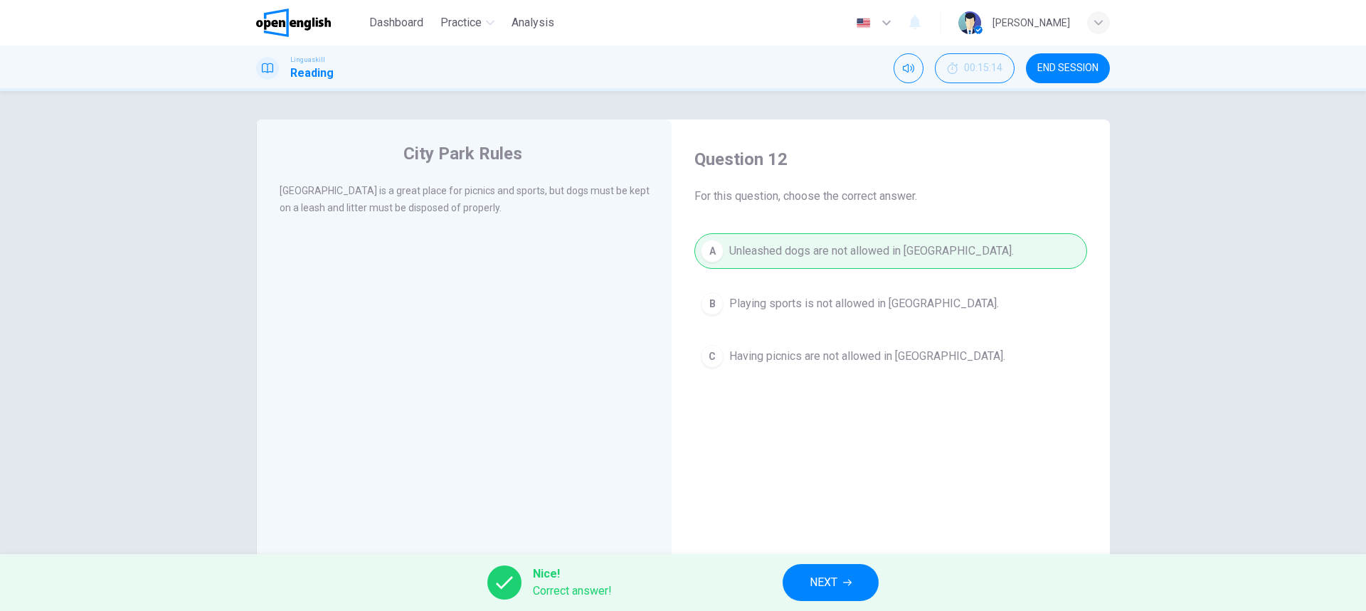
click at [819, 581] on span "NEXT" at bounding box center [823, 583] width 28 height 20
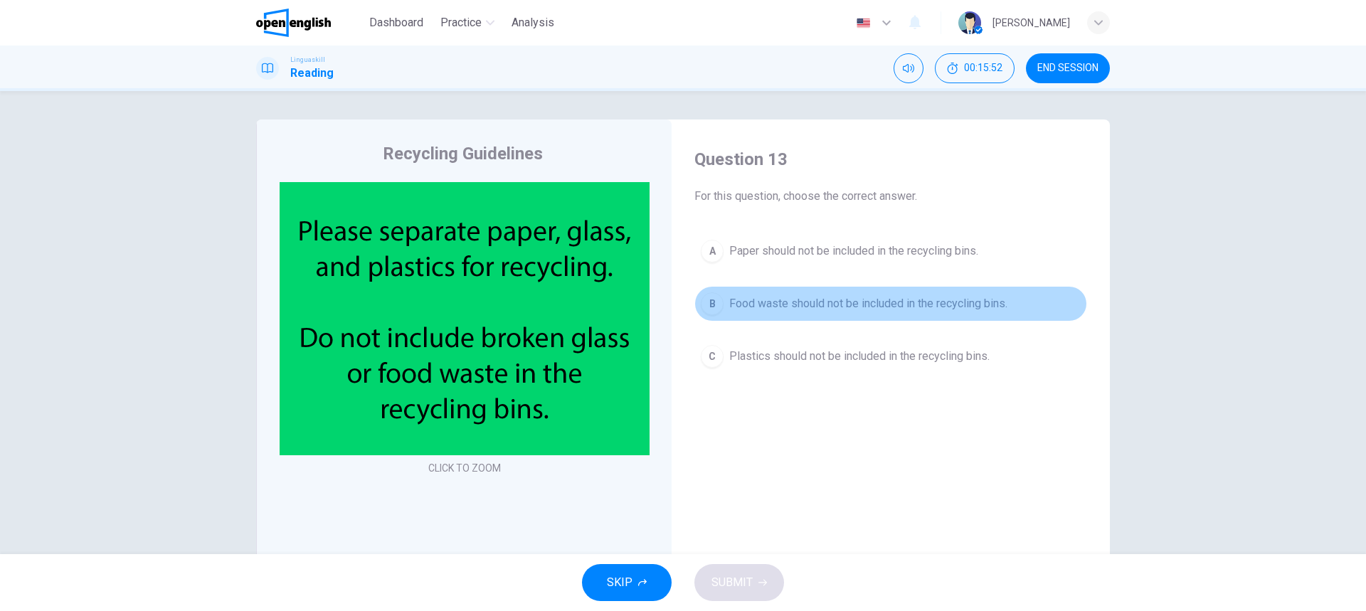
click at [791, 309] on span "Food waste should not be included in the recycling bins." at bounding box center [868, 303] width 278 height 17
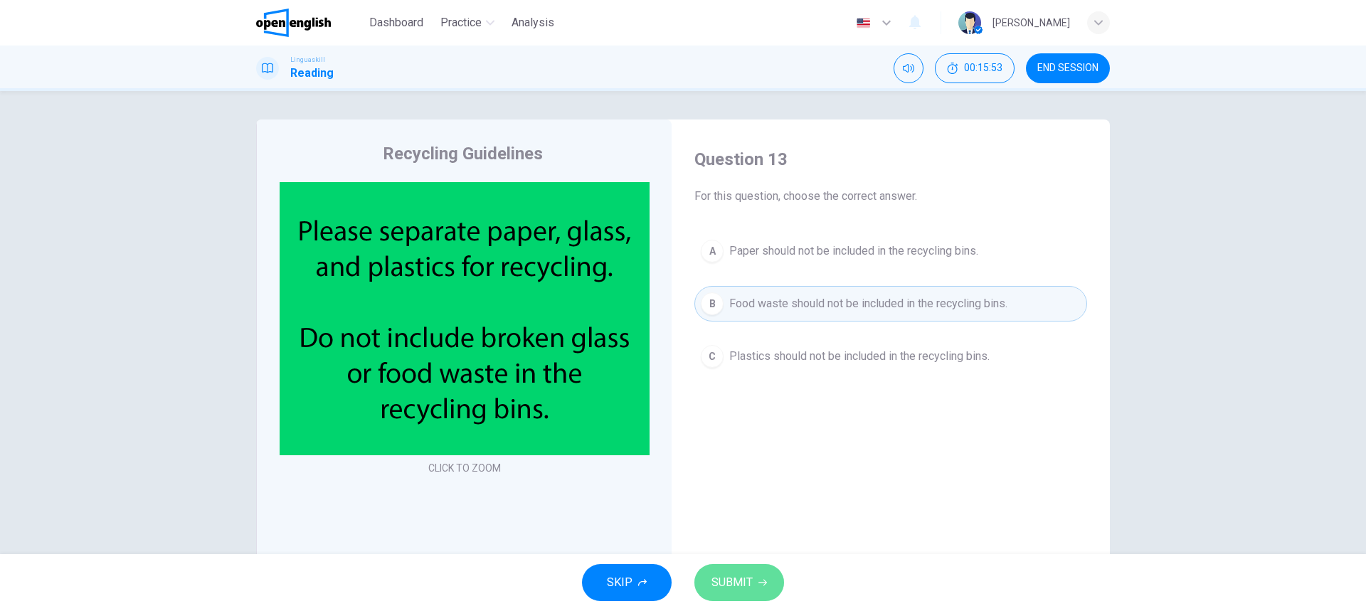
click at [711, 595] on button "SUBMIT" at bounding box center [739, 582] width 90 height 37
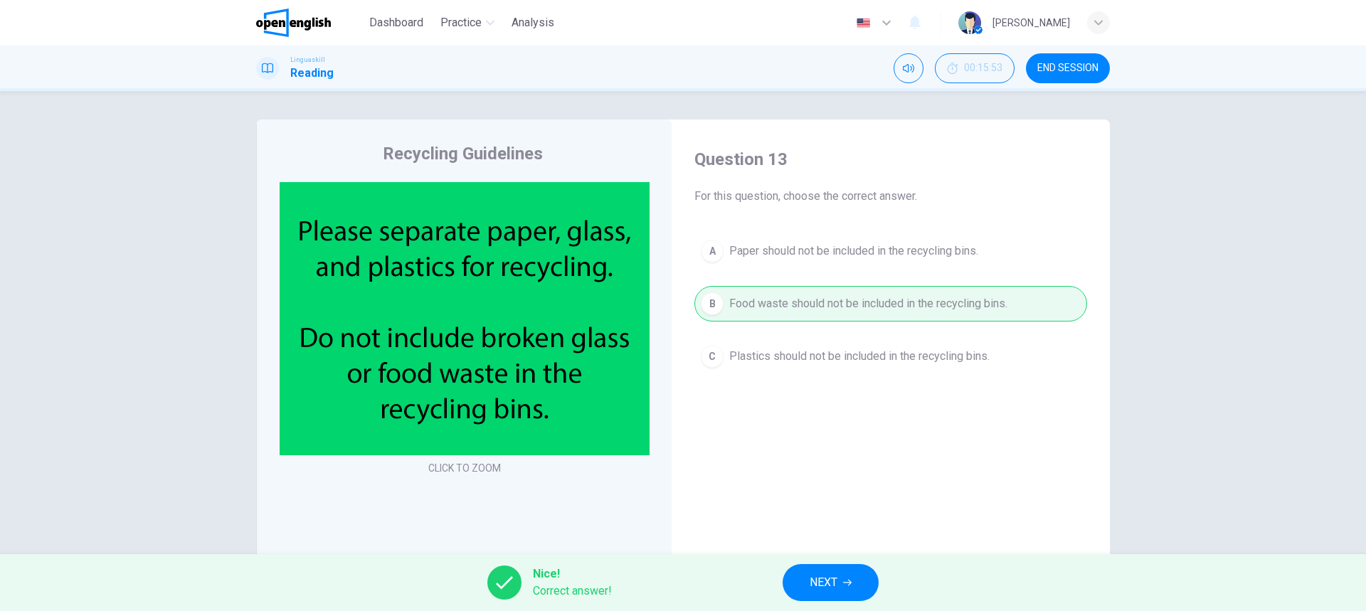
click at [821, 582] on span "NEXT" at bounding box center [823, 583] width 28 height 20
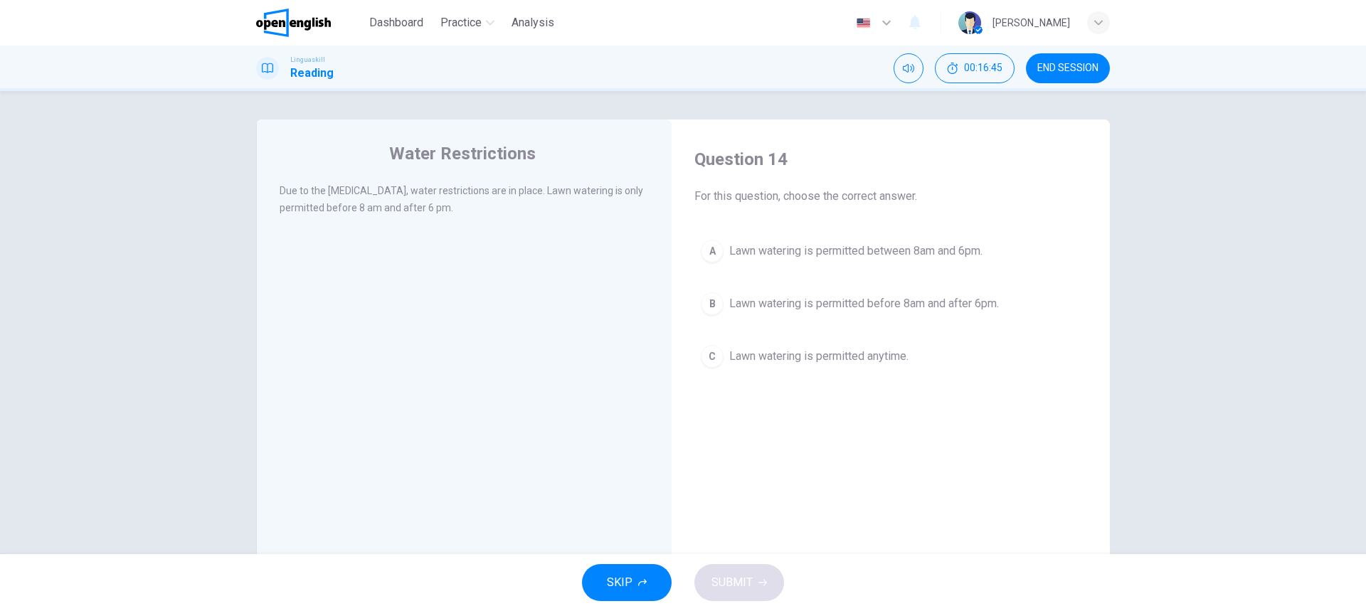
click at [706, 304] on div "B" at bounding box center [712, 303] width 23 height 23
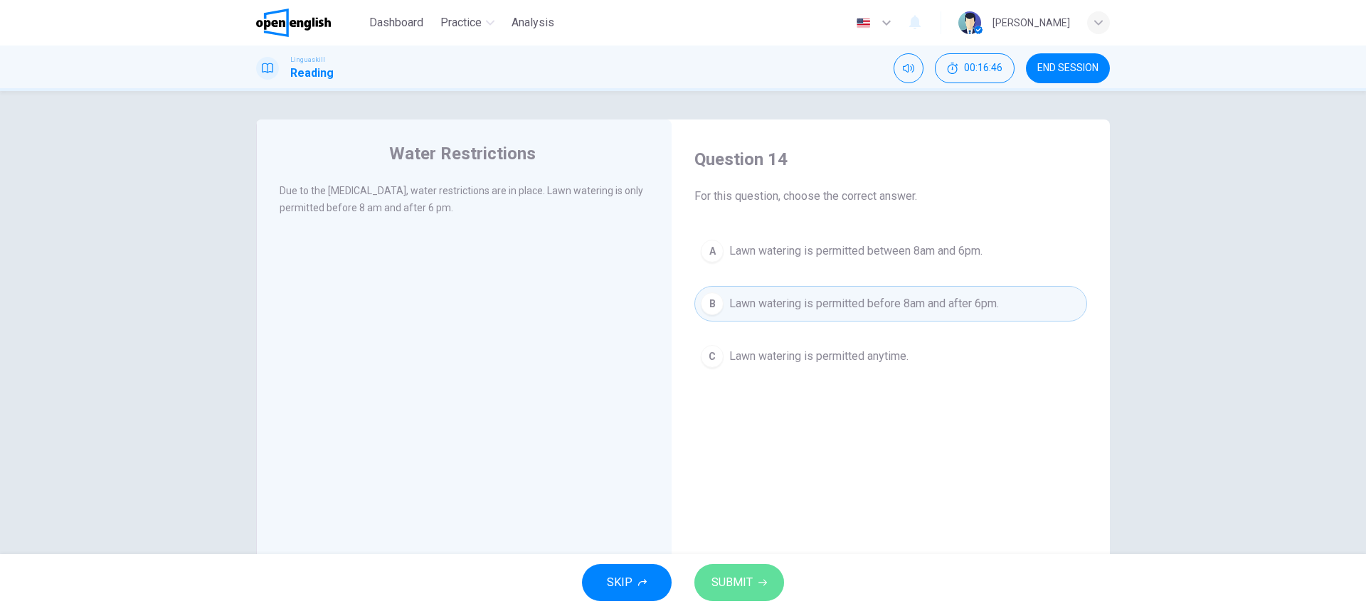
click at [721, 576] on span "SUBMIT" at bounding box center [731, 583] width 41 height 20
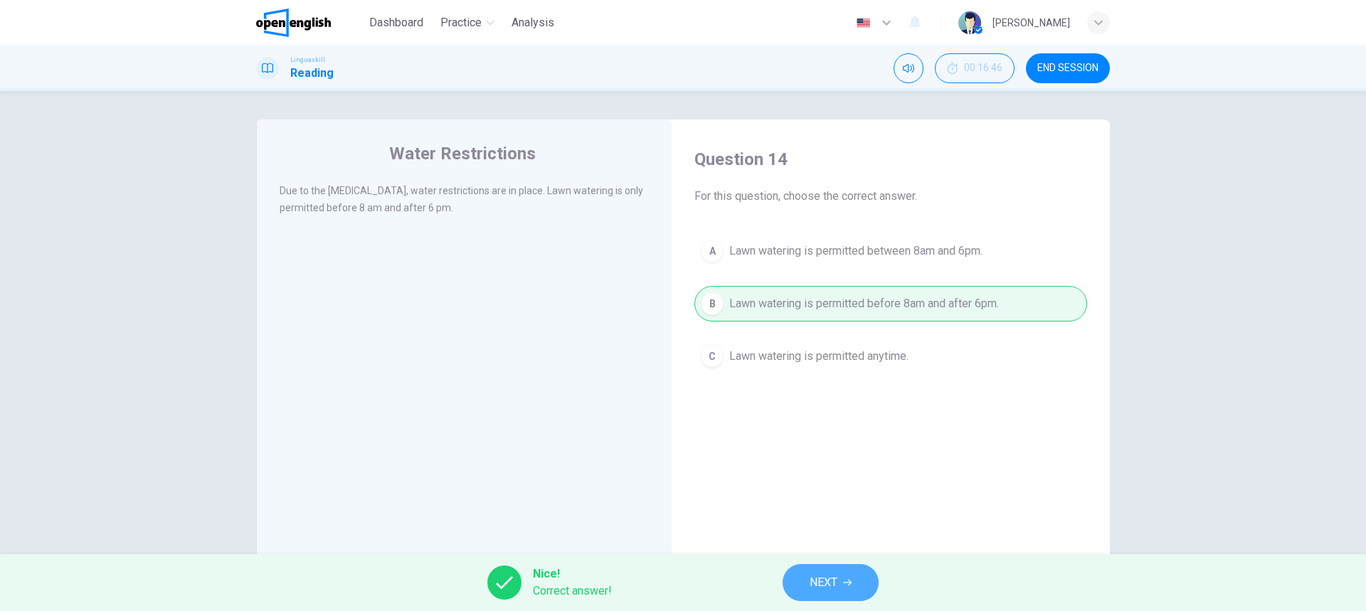
click at [831, 585] on span "NEXT" at bounding box center [823, 583] width 28 height 20
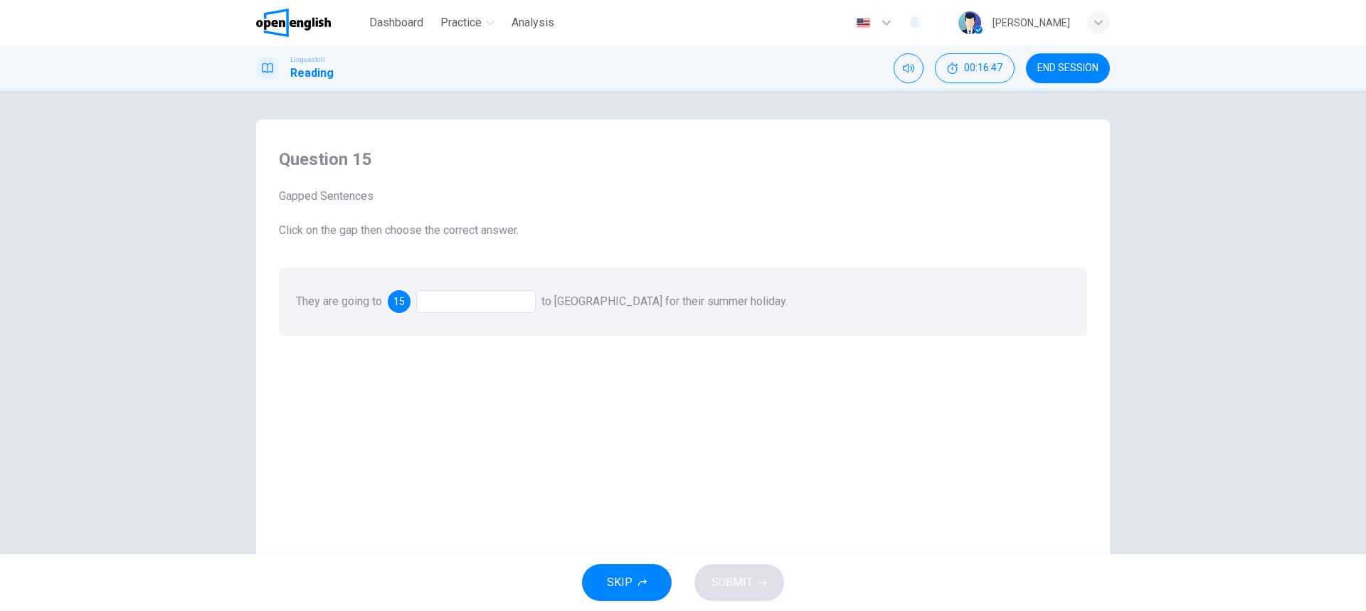
click at [457, 301] on div at bounding box center [475, 301] width 119 height 23
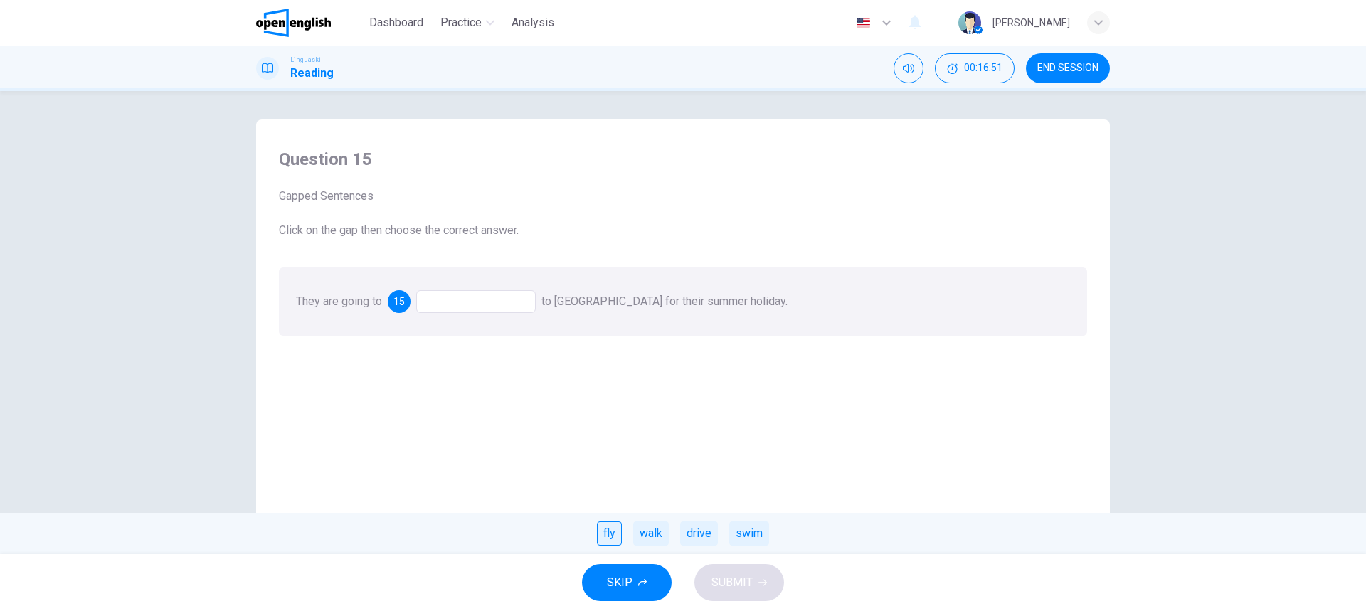
click at [603, 535] on div "fly" at bounding box center [609, 533] width 25 height 24
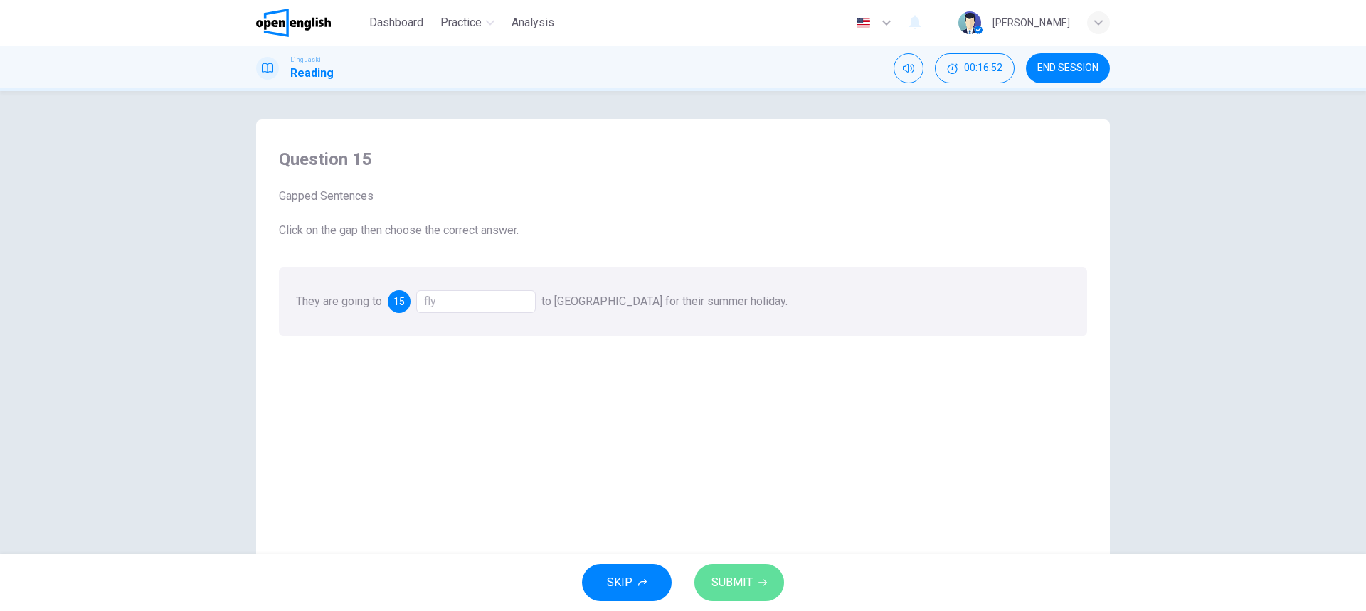
click at [725, 584] on span "SUBMIT" at bounding box center [731, 583] width 41 height 20
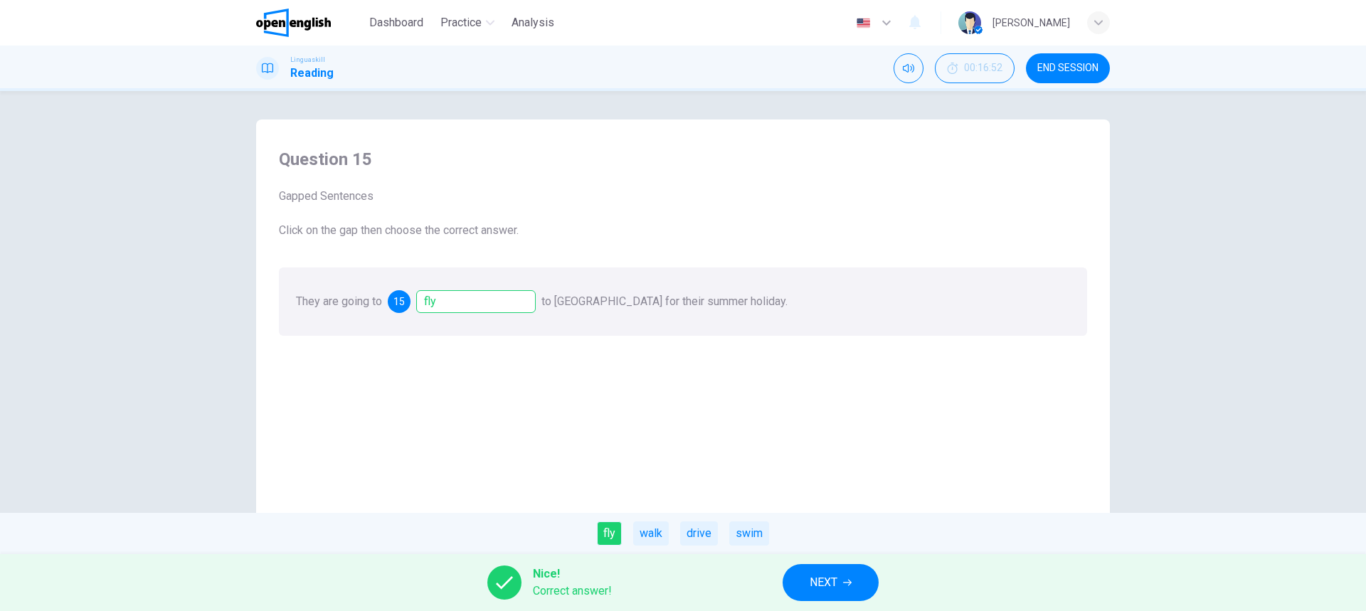
click at [873, 573] on button "NEXT" at bounding box center [830, 582] width 96 height 37
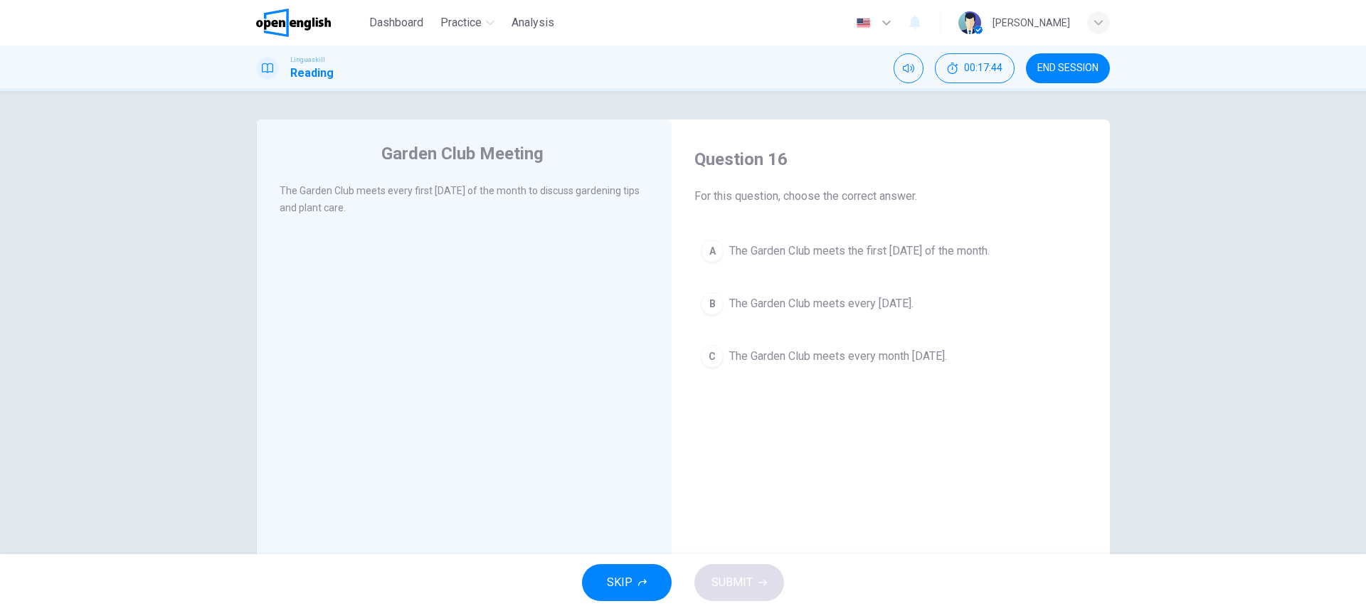
click at [708, 250] on div "A" at bounding box center [712, 251] width 23 height 23
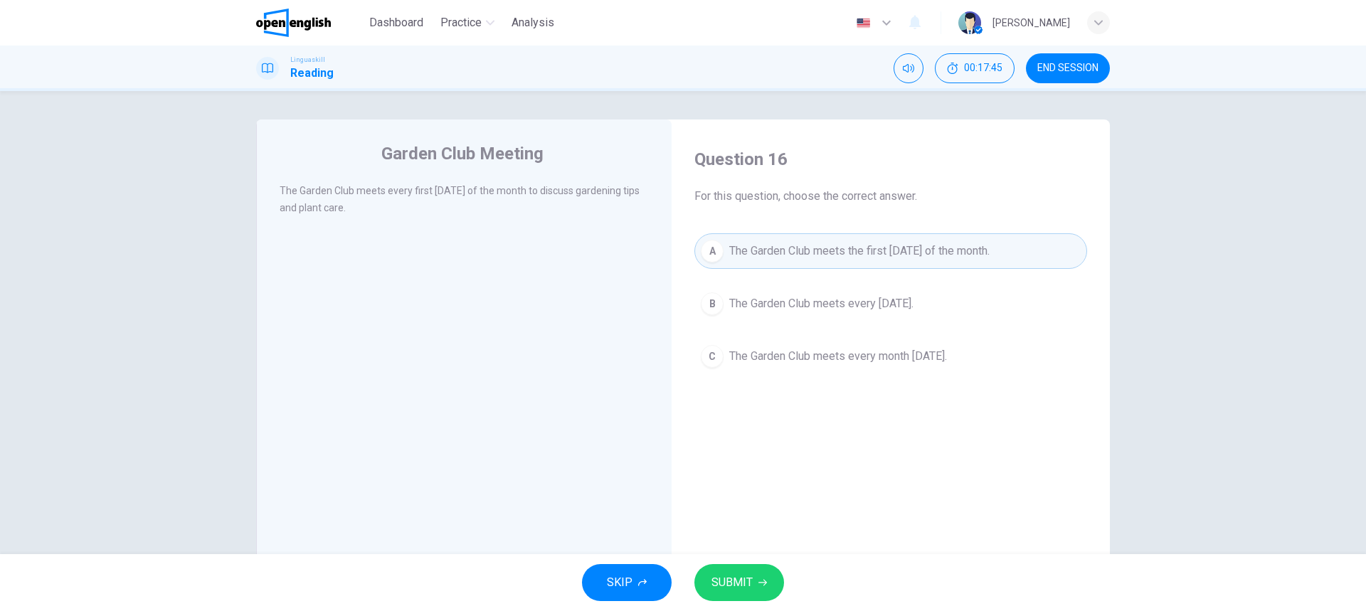
click at [752, 571] on button "SUBMIT" at bounding box center [739, 582] width 90 height 37
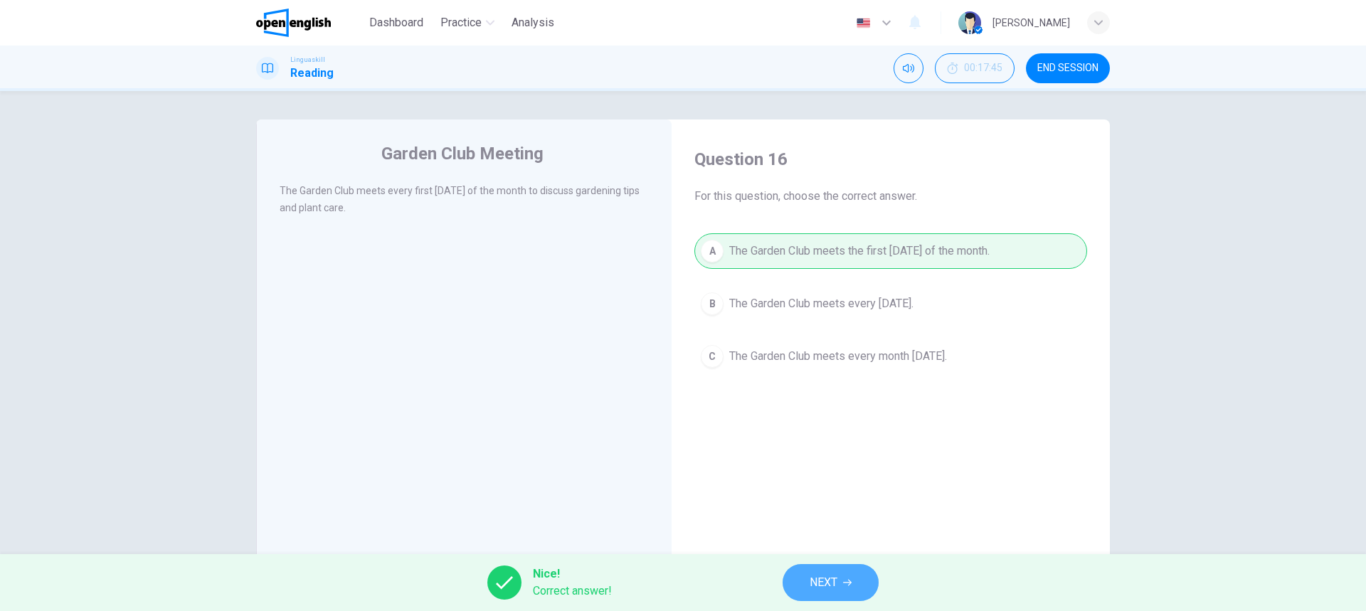
click at [853, 581] on button "NEXT" at bounding box center [830, 582] width 96 height 37
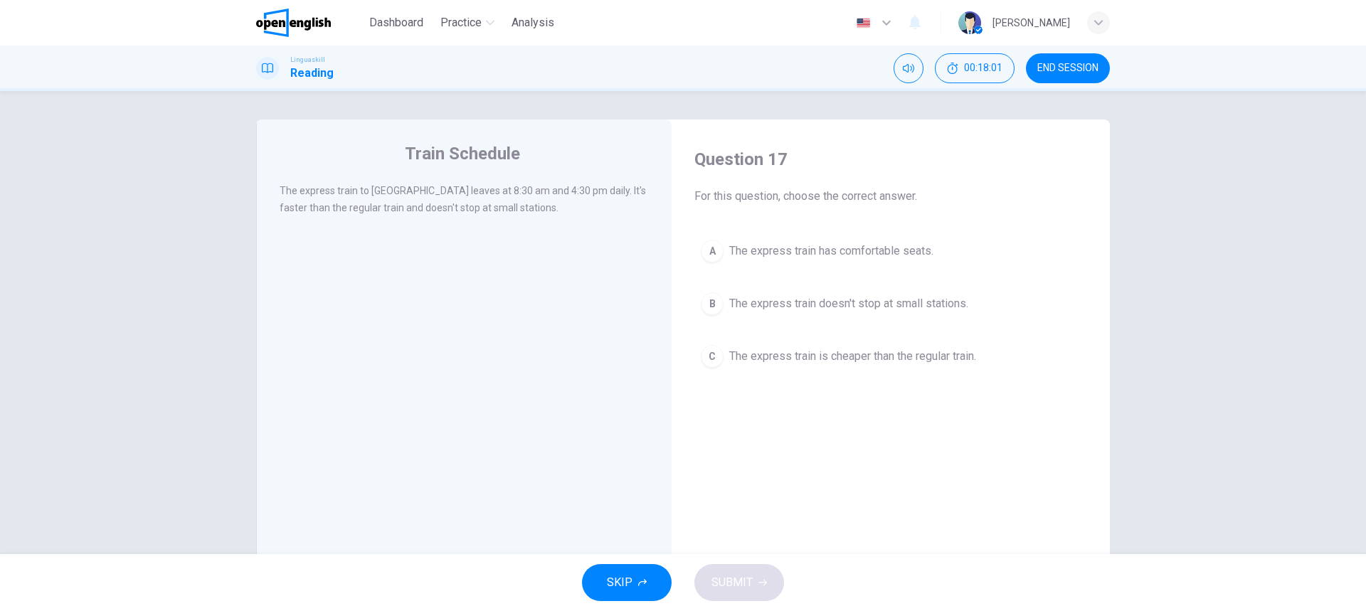
click at [708, 307] on div "B" at bounding box center [712, 303] width 23 height 23
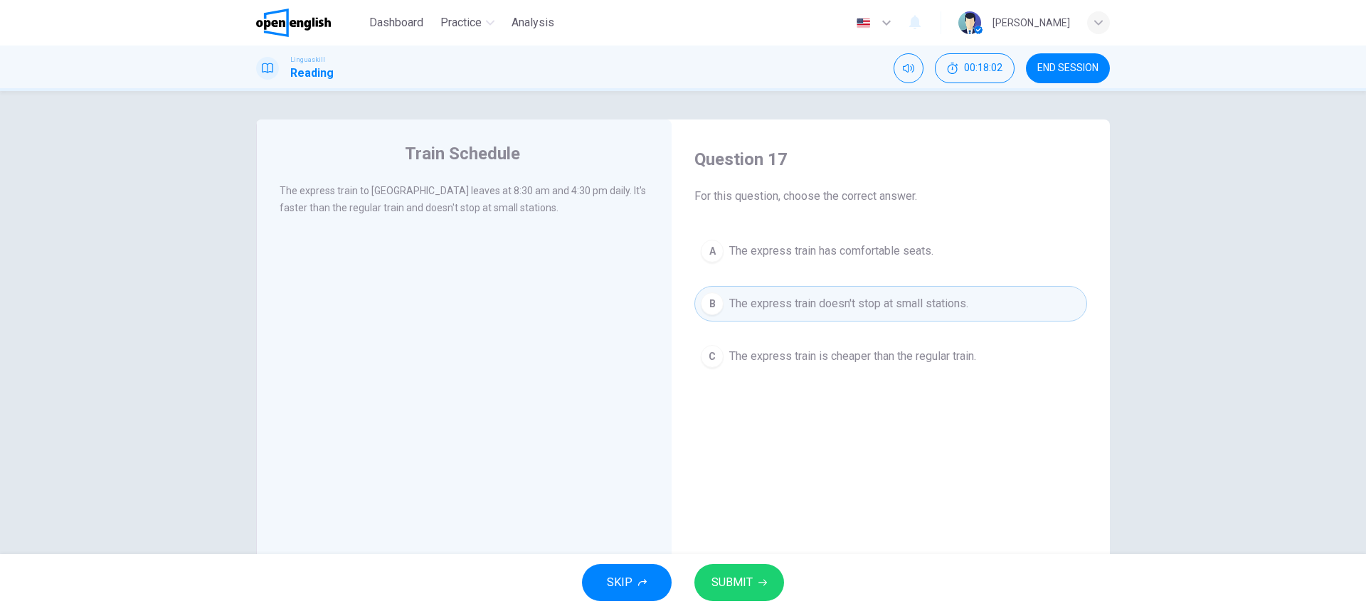
click at [747, 579] on span "SUBMIT" at bounding box center [731, 583] width 41 height 20
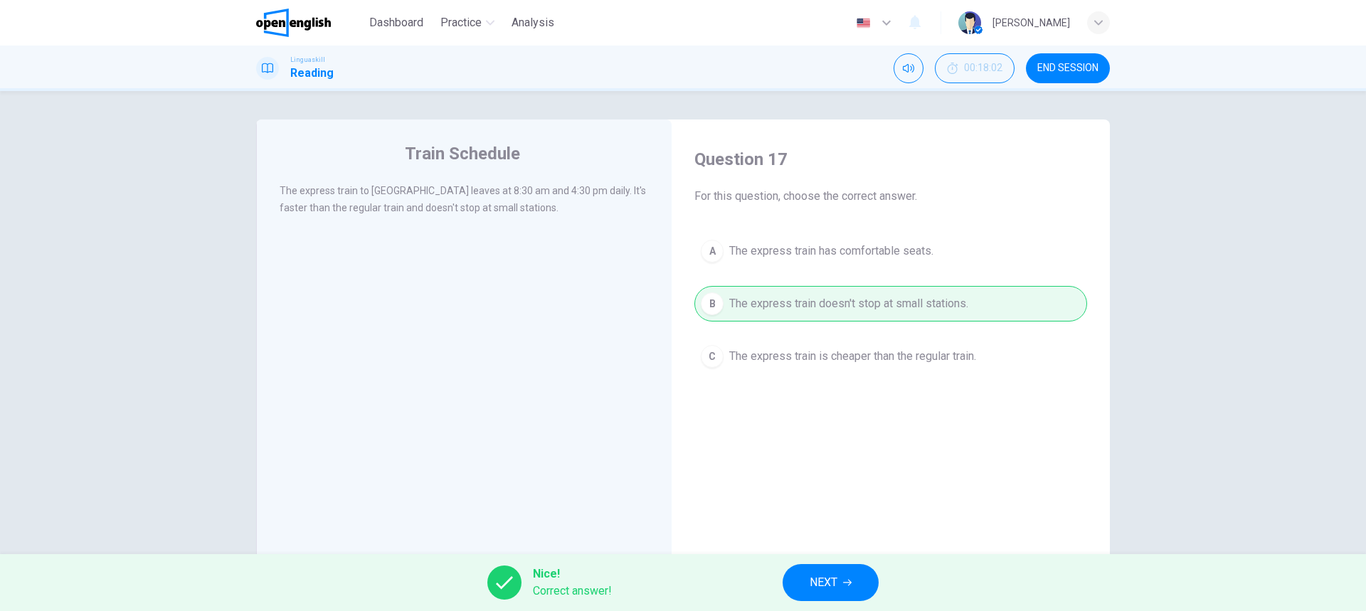
click at [1075, 58] on button "END SESSION" at bounding box center [1068, 68] width 84 height 30
